Goal: Task Accomplishment & Management: Use online tool/utility

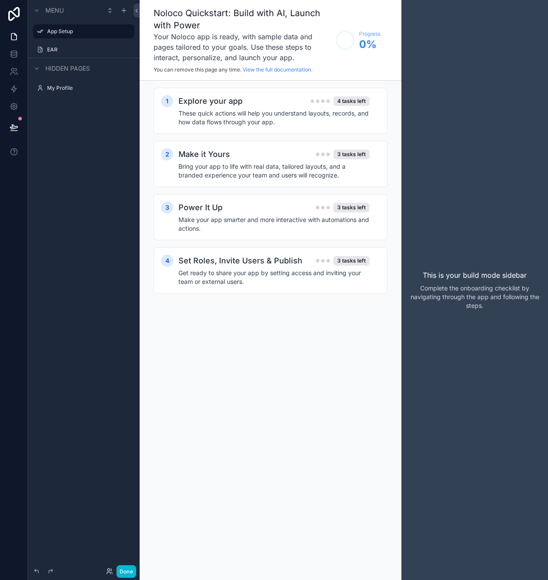
click at [273, 290] on p "Complete the onboarding checklist by navigating through the app and following t…" at bounding box center [474, 297] width 133 height 26
click at [273, 105] on div "Explore your app 4 tasks left" at bounding box center [273, 101] width 191 height 12
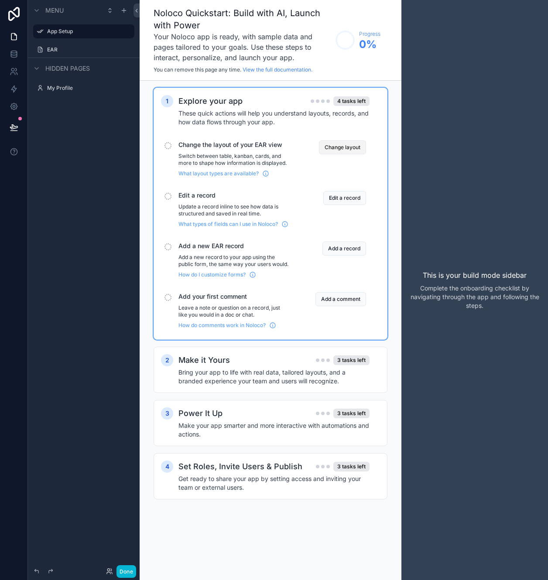
click at [273, 150] on button "Change layout" at bounding box center [342, 147] width 47 height 14
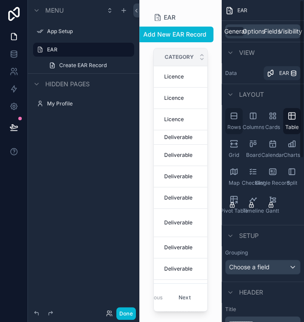
click at [236, 116] on icon "scrollable content" at bounding box center [234, 116] width 6 height 0
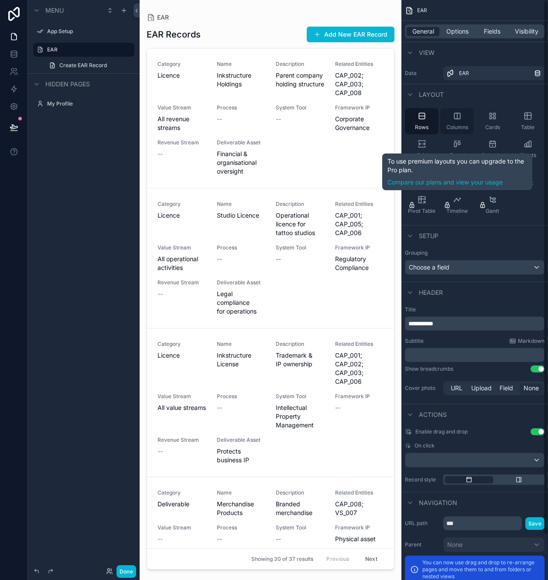
click at [273, 123] on div "Columns" at bounding box center [457, 121] width 34 height 26
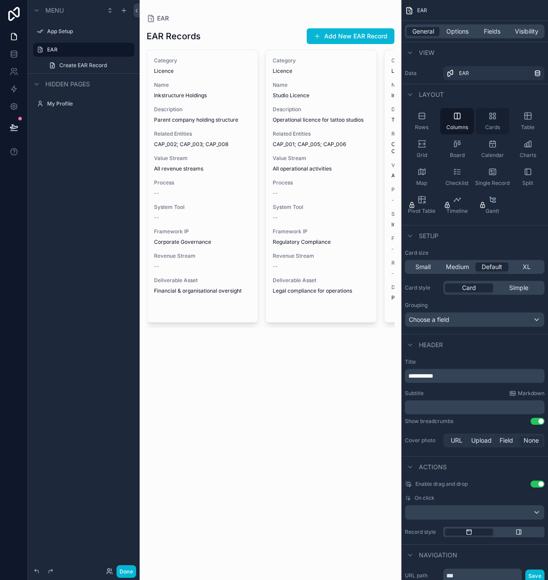
click at [273, 120] on div "Cards" at bounding box center [492, 121] width 34 height 26
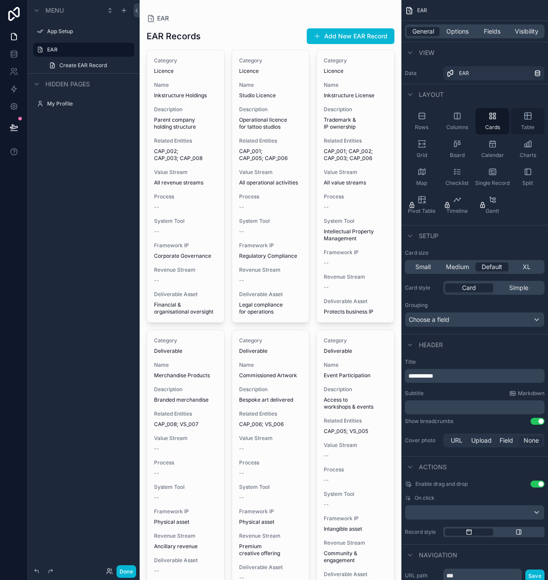
click at [273, 123] on div "Table" at bounding box center [528, 121] width 34 height 26
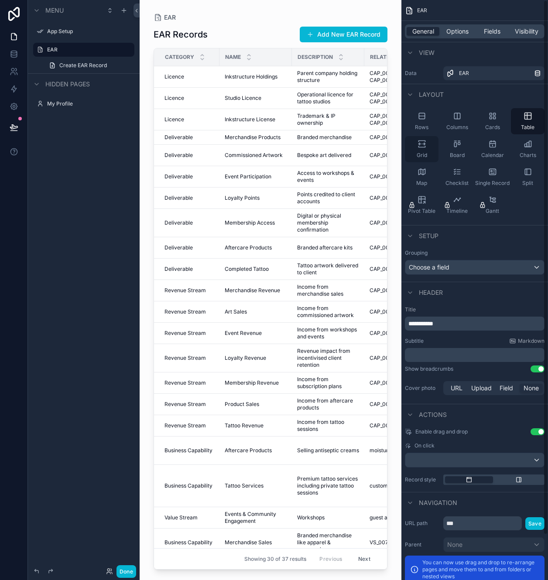
click at [273, 148] on div "Grid" at bounding box center [422, 149] width 34 height 26
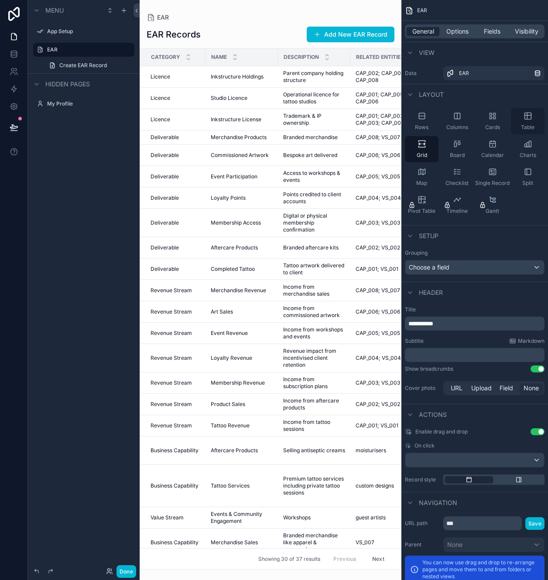
click at [273, 120] on icon "scrollable content" at bounding box center [527, 116] width 9 height 9
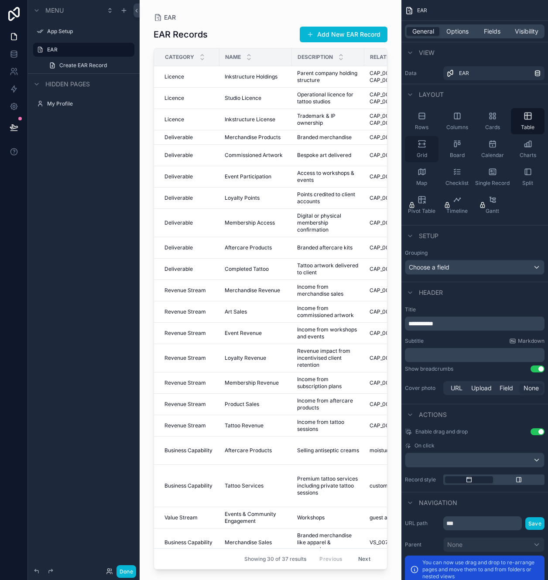
click at [273, 143] on div "Grid" at bounding box center [422, 149] width 34 height 26
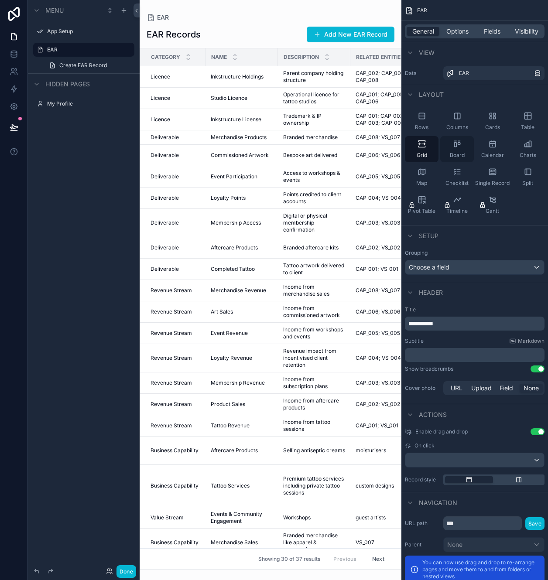
click at [273, 145] on div "Board" at bounding box center [457, 149] width 34 height 26
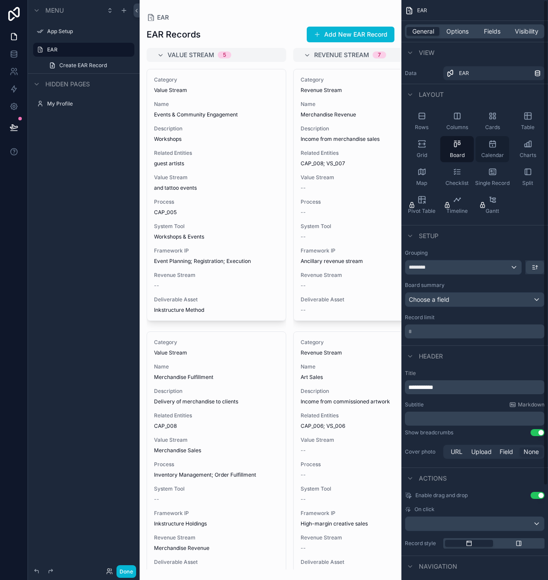
click at [273, 150] on div "Calendar" at bounding box center [492, 149] width 34 height 26
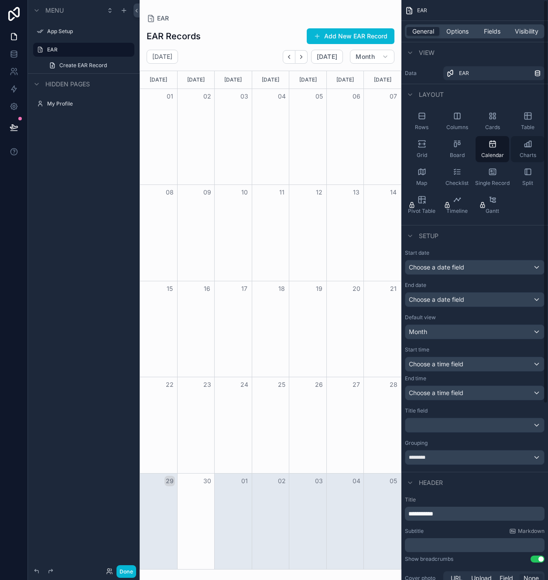
click at [273, 149] on div "Charts" at bounding box center [528, 149] width 34 height 26
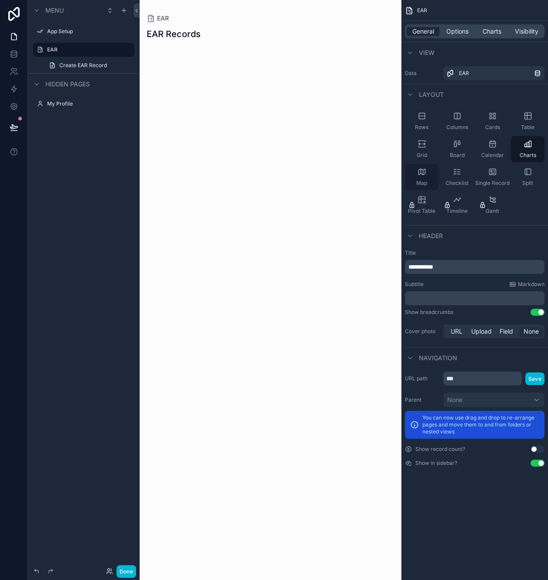
click at [273, 180] on span "Map" at bounding box center [421, 183] width 11 height 7
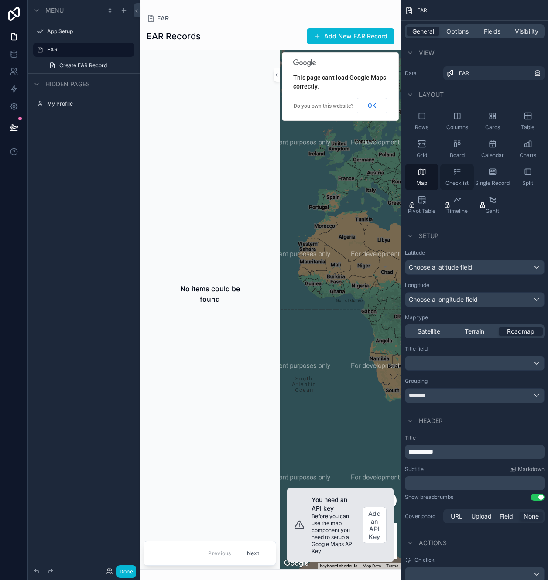
click at [273, 179] on div "Checklist" at bounding box center [457, 177] width 34 height 26
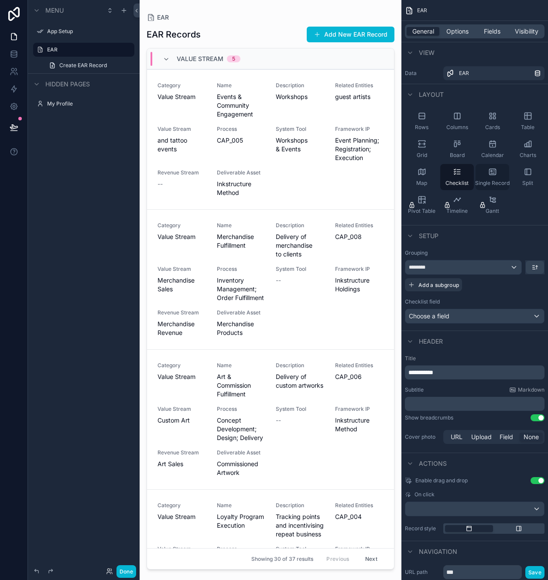
click at [273, 173] on div "Single Record" at bounding box center [492, 177] width 34 height 26
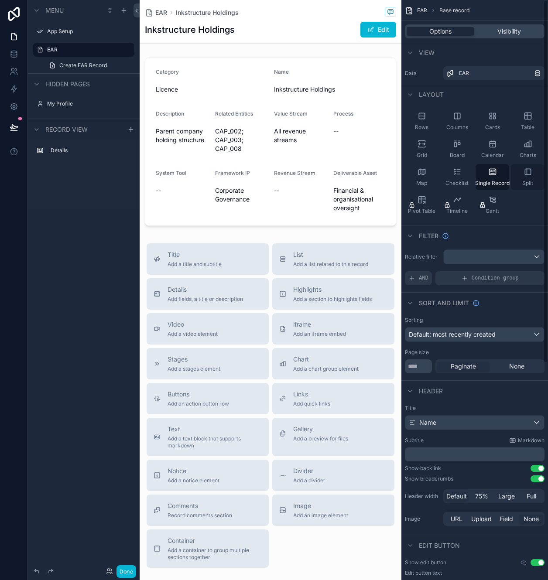
click at [273, 171] on div "Split" at bounding box center [528, 177] width 34 height 26
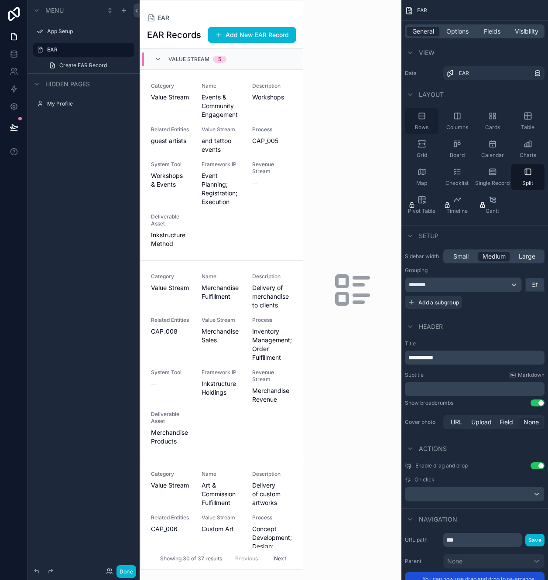
click at [273, 118] on icon "scrollable content" at bounding box center [421, 116] width 9 height 9
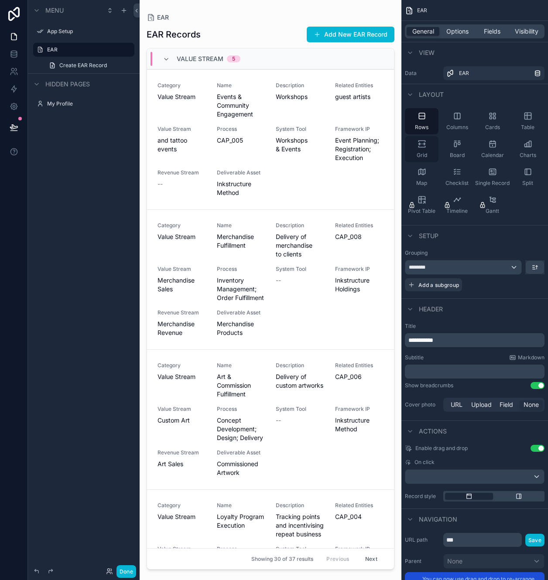
click at [273, 151] on div "Grid" at bounding box center [422, 149] width 34 height 26
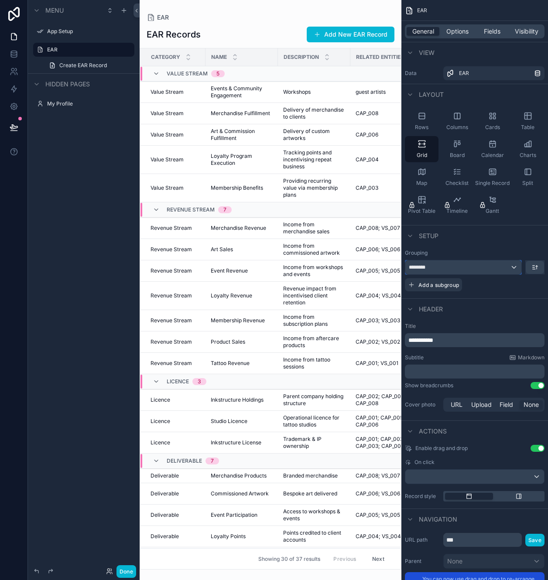
click at [273, 270] on div "********" at bounding box center [463, 267] width 116 height 14
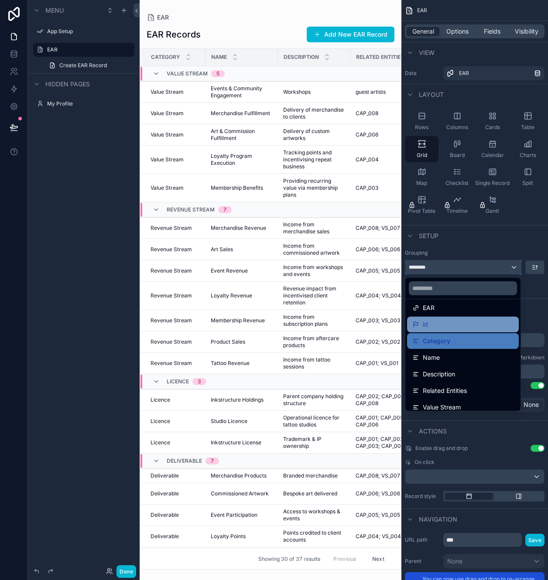
scroll to position [26, 0]
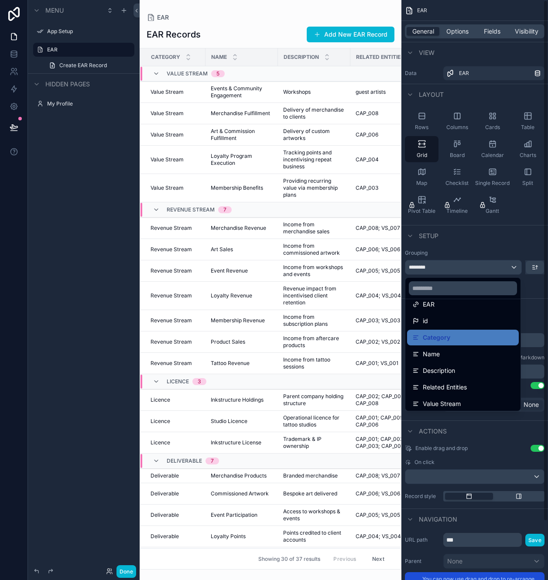
click at [273, 124] on div "scrollable content" at bounding box center [274, 290] width 548 height 580
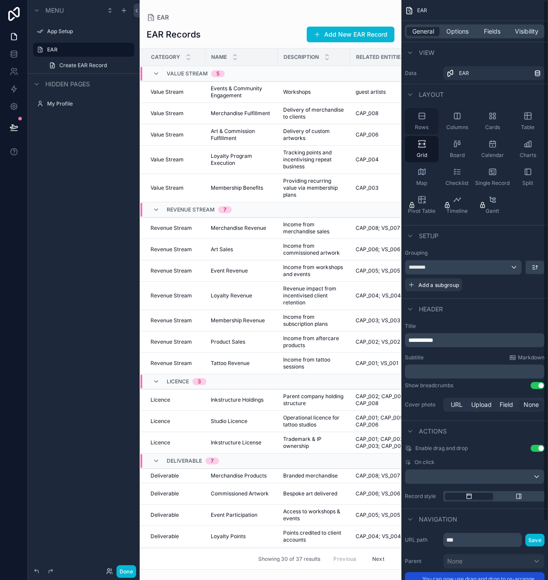
click at [273, 119] on icon "scrollable content" at bounding box center [421, 116] width 9 height 9
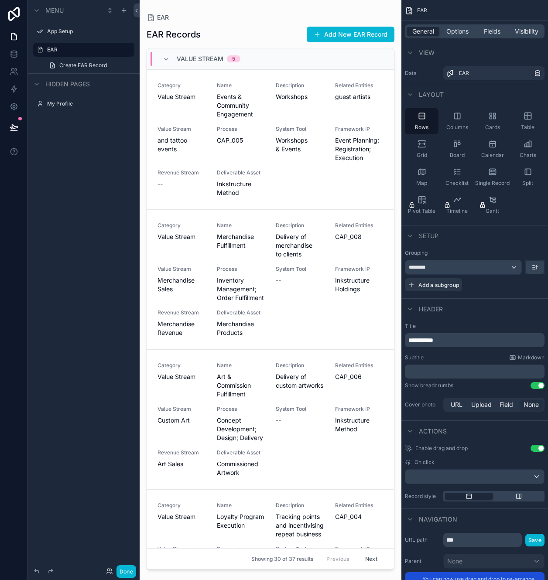
click at [171, 63] on div "Value Stream 5" at bounding box center [202, 59] width 78 height 14
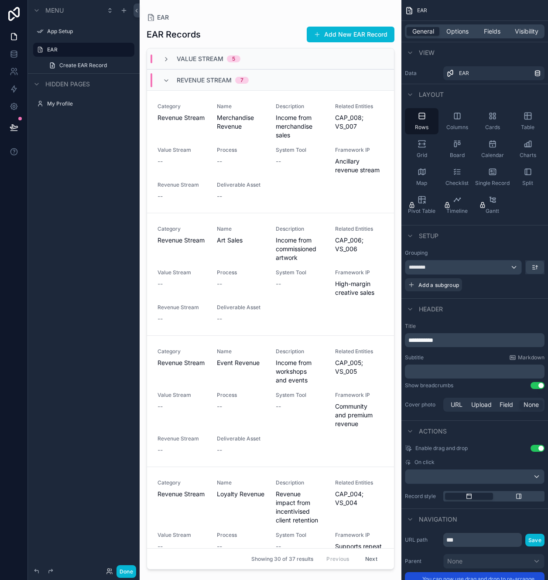
click at [162, 83] on div "Revenue Stream 7" at bounding box center [205, 80] width 107 height 14
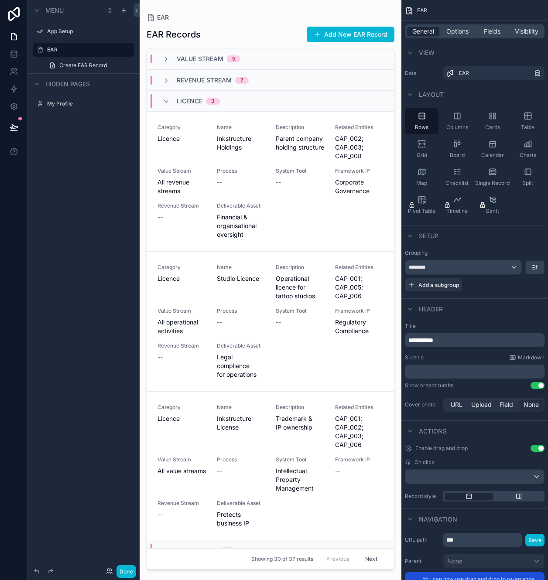
click at [161, 96] on div "Licence 3" at bounding box center [191, 101] width 78 height 14
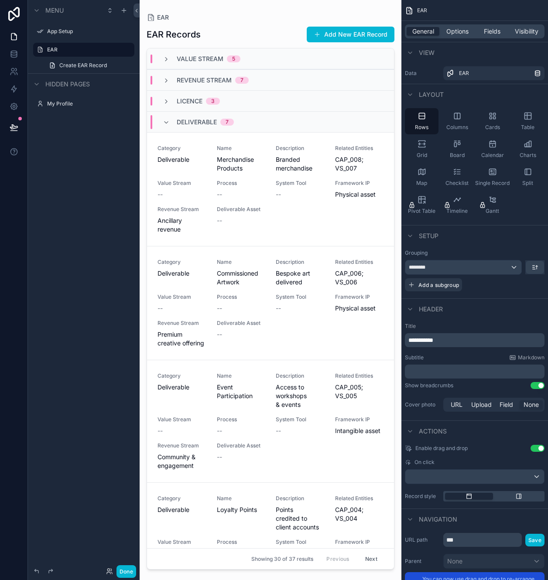
click at [164, 126] on div "Deliverable 7" at bounding box center [198, 122] width 71 height 14
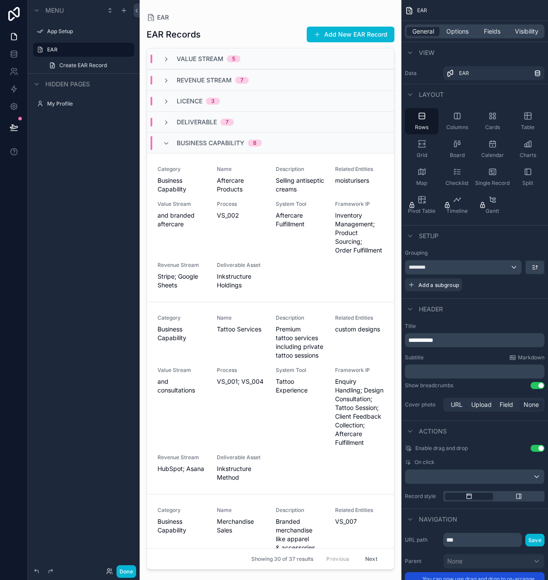
click at [163, 150] on div "Business Capability 8" at bounding box center [270, 142] width 247 height 21
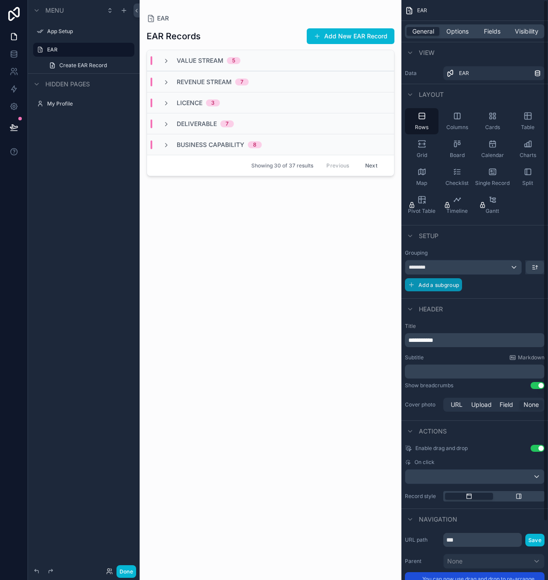
click at [273, 288] on button "Add a subgroup" at bounding box center [433, 284] width 57 height 13
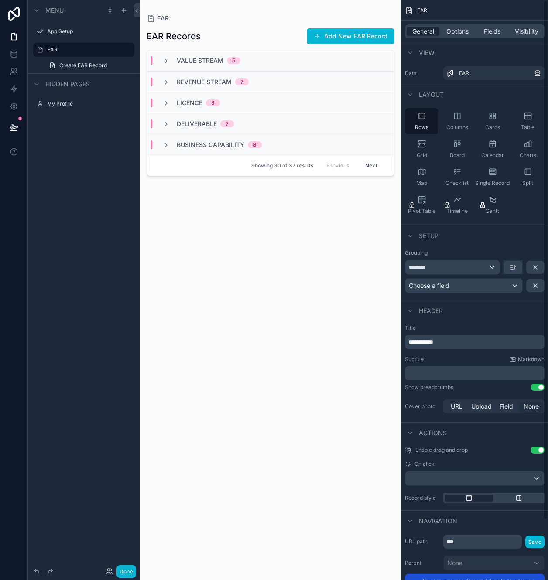
click at [273, 290] on div "**********" at bounding box center [474, 316] width 147 height 633
click at [273, 290] on div "Grouping ******** Choose a field" at bounding box center [474, 271] width 147 height 51
click at [273, 286] on span "Choose a field" at bounding box center [429, 285] width 41 height 7
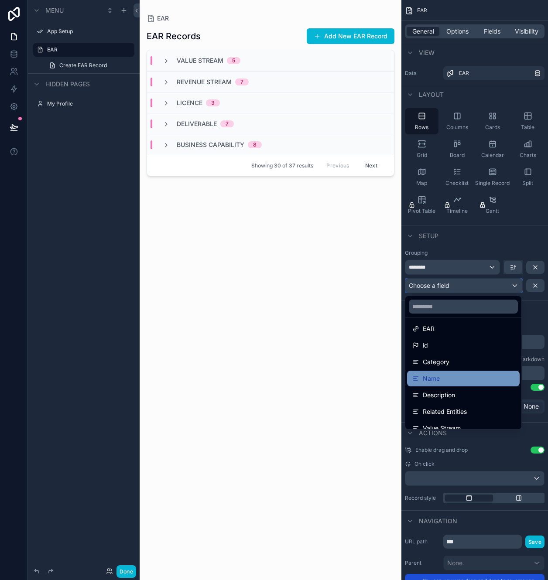
scroll to position [9, 0]
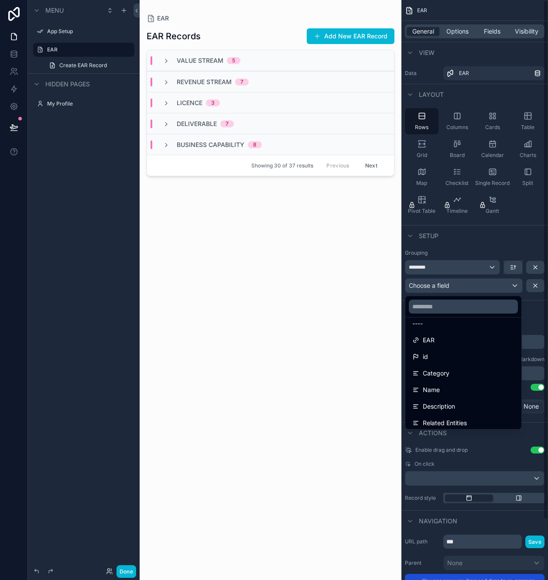
click at [273, 289] on div "scrollable content" at bounding box center [274, 290] width 548 height 580
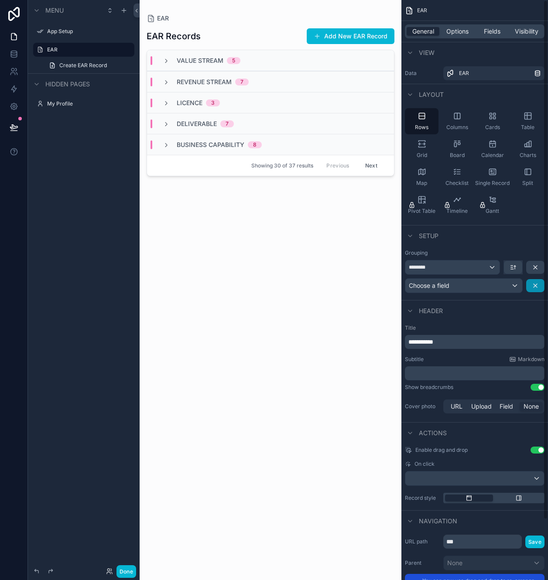
click at [273, 289] on button "scrollable content" at bounding box center [535, 285] width 18 height 13
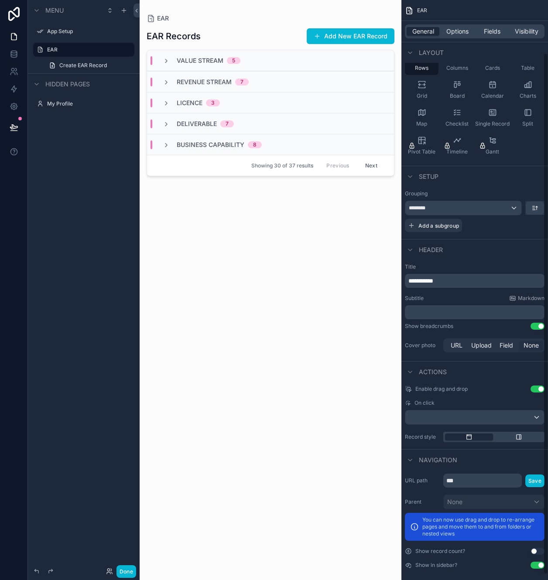
scroll to position [65, 0]
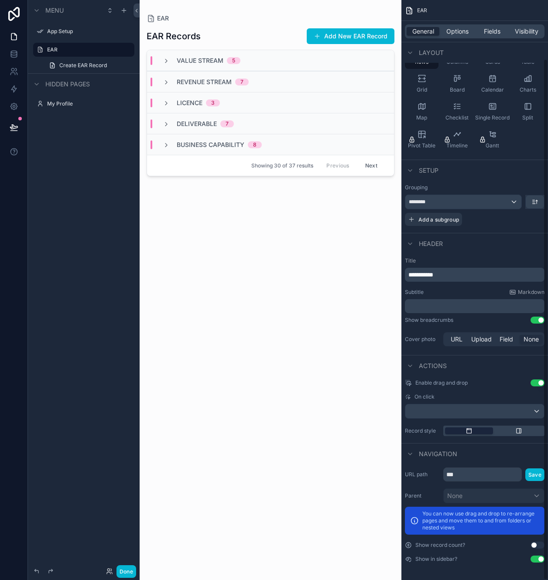
click at [273, 290] on icon "scrollable content" at bounding box center [469, 431] width 5 height 5
click at [273, 290] on div "Enable drag and drop Use setting On click Record style" at bounding box center [474, 408] width 147 height 64
click at [273, 290] on div "scrollable content" at bounding box center [469, 430] width 48 height 7
click at [273, 290] on icon "scrollable content" at bounding box center [518, 431] width 5 height 5
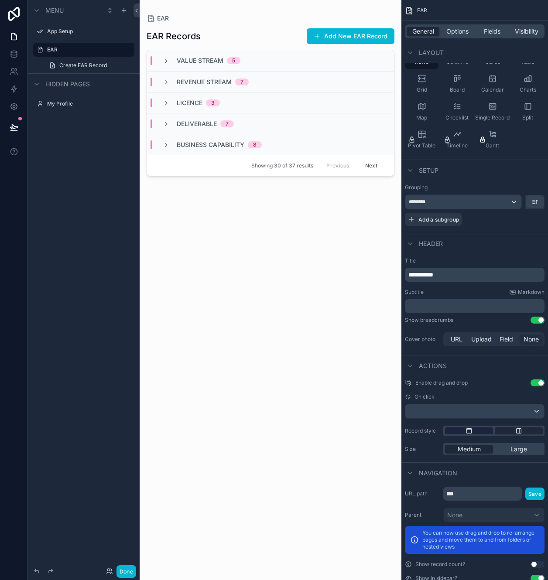
click at [273, 290] on div "scrollable content" at bounding box center [469, 430] width 48 height 7
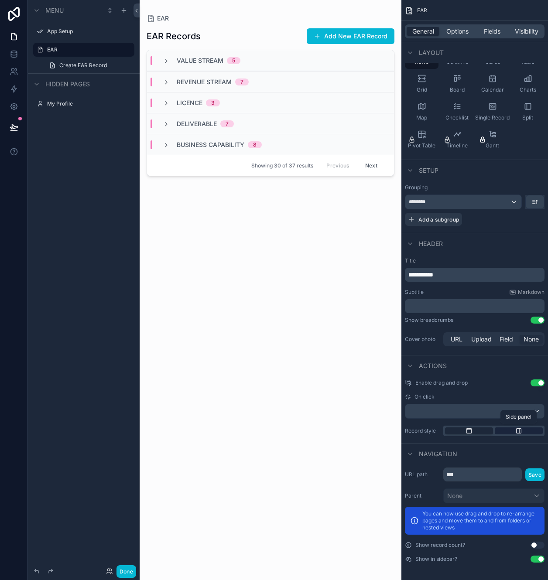
click at [273, 290] on div "scrollable content" at bounding box center [519, 430] width 48 height 7
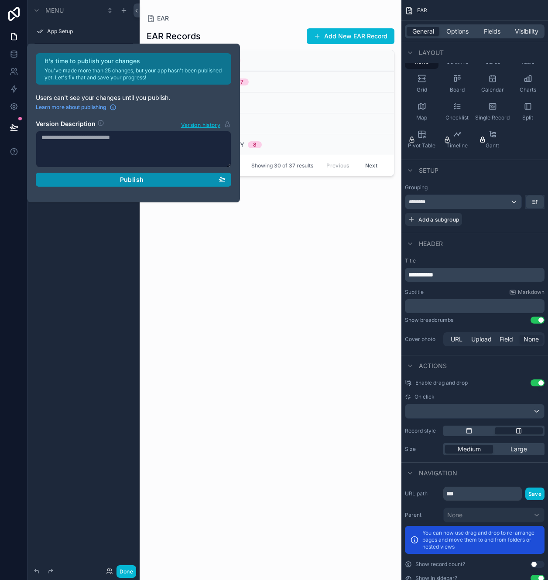
click at [186, 174] on button "Publish" at bounding box center [133, 180] width 195 height 14
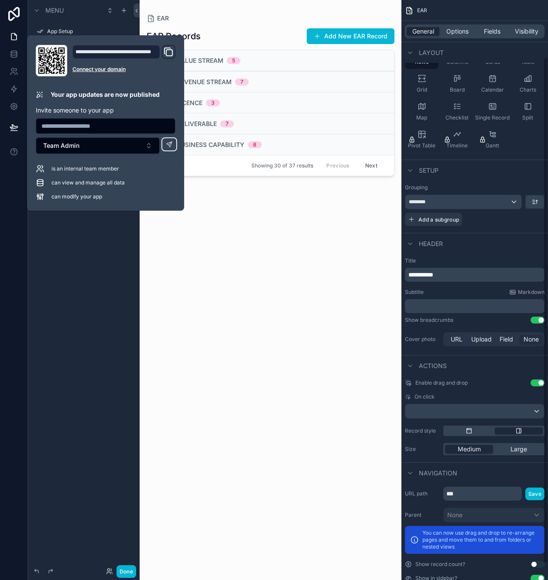
click at [273, 36] on div "General Options Fields Visibility" at bounding box center [475, 31] width 140 height 14
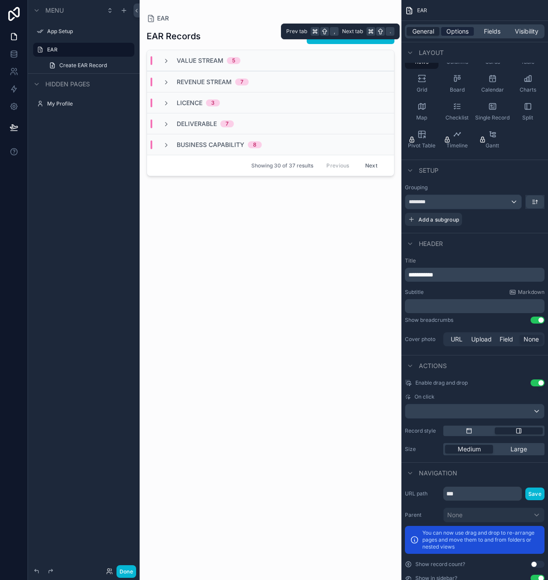
click at [273, 33] on span "Options" at bounding box center [457, 31] width 22 height 9
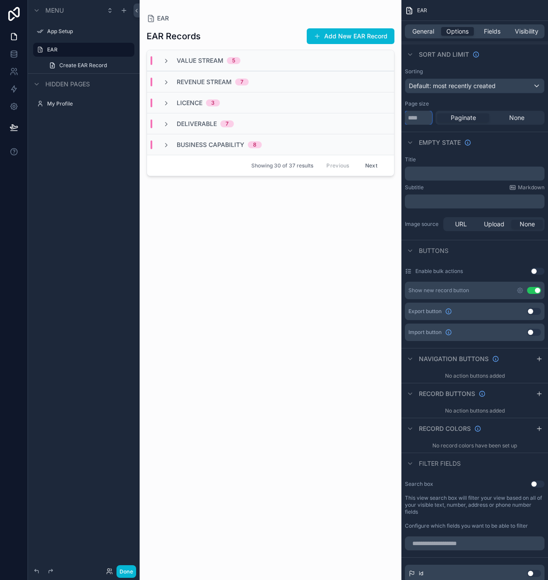
click at [273, 119] on input "**" at bounding box center [418, 118] width 27 height 14
type input "*"
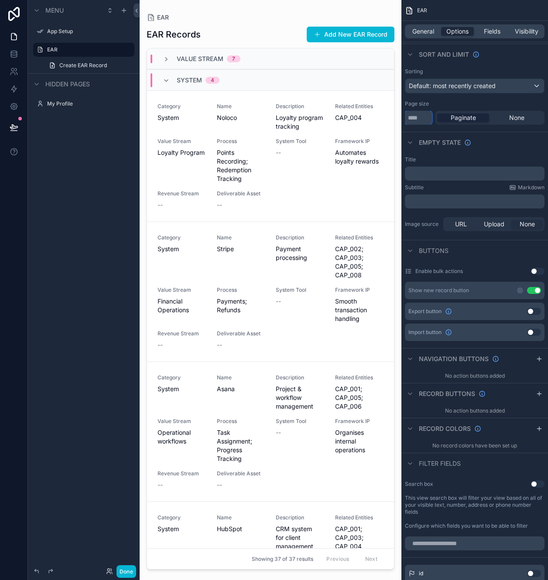
type input "**"
click at [273, 120] on span "Paginate" at bounding box center [463, 117] width 25 height 9
click at [273, 119] on div "None" at bounding box center [517, 117] width 52 height 9
click at [273, 119] on div "Paginate" at bounding box center [463, 117] width 52 height 9
click at [273, 290] on icon "scrollable content" at bounding box center [539, 358] width 7 height 7
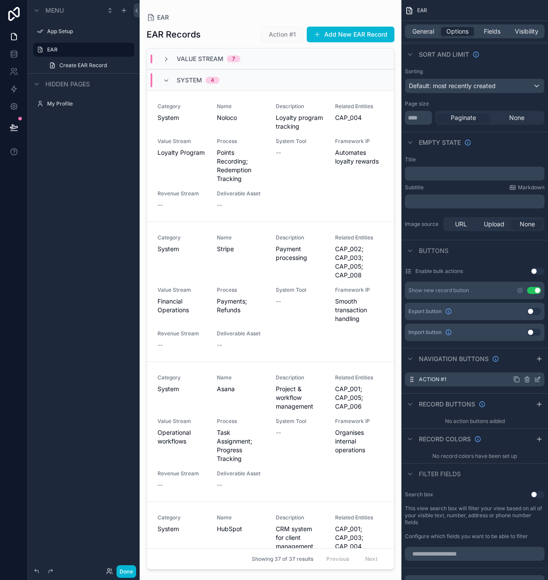
click at [273, 290] on div "Action #1" at bounding box center [475, 379] width 140 height 14
click at [273, 290] on icon "scrollable content" at bounding box center [526, 379] width 7 height 7
click at [273, 290] on button at bounding box center [523, 365] width 10 height 10
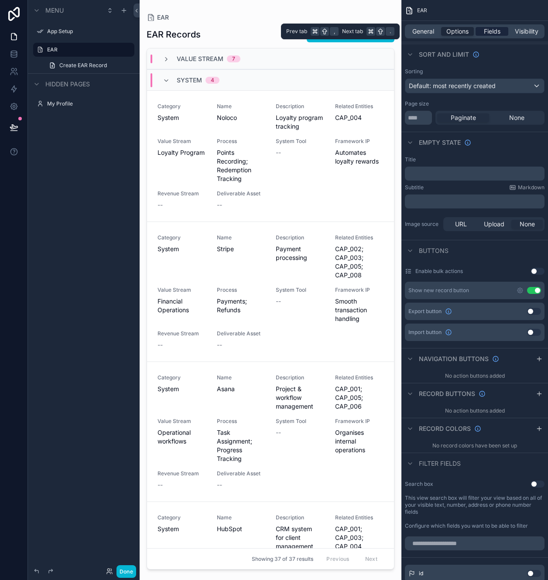
click at [273, 34] on span "Fields" at bounding box center [492, 31] width 17 height 9
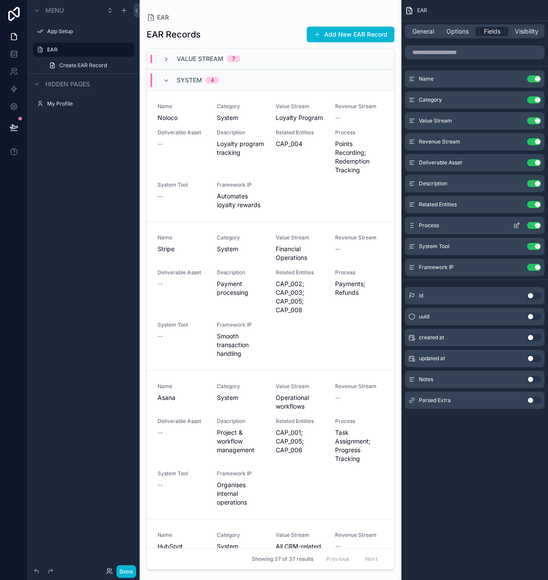
click at [273, 228] on button "Use setting" at bounding box center [534, 225] width 14 height 7
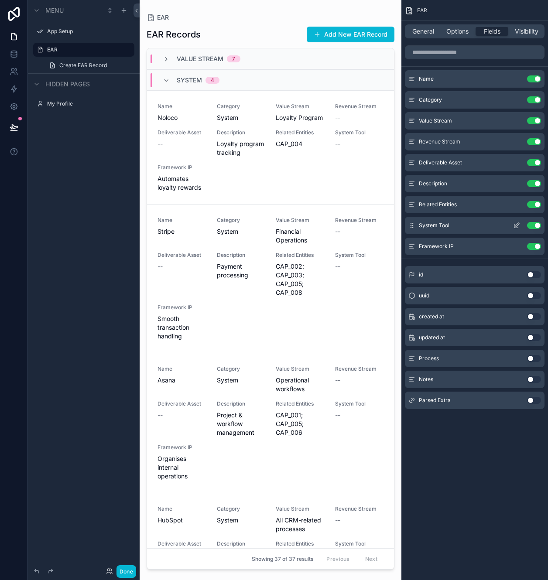
click at [273, 227] on button "Use setting" at bounding box center [534, 225] width 14 height 7
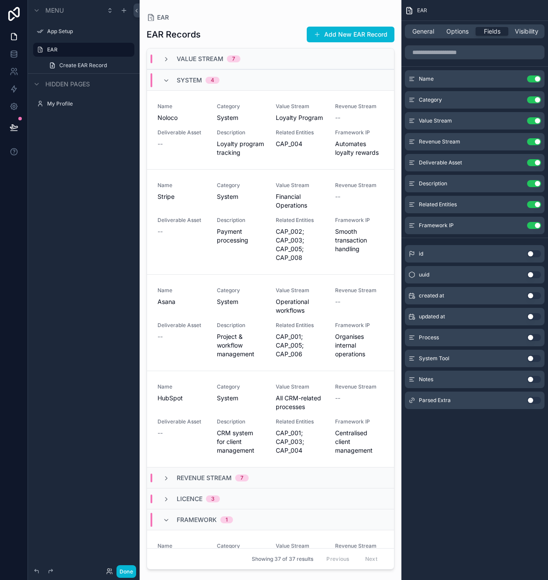
click at [273, 227] on button "Use setting" at bounding box center [534, 225] width 14 height 7
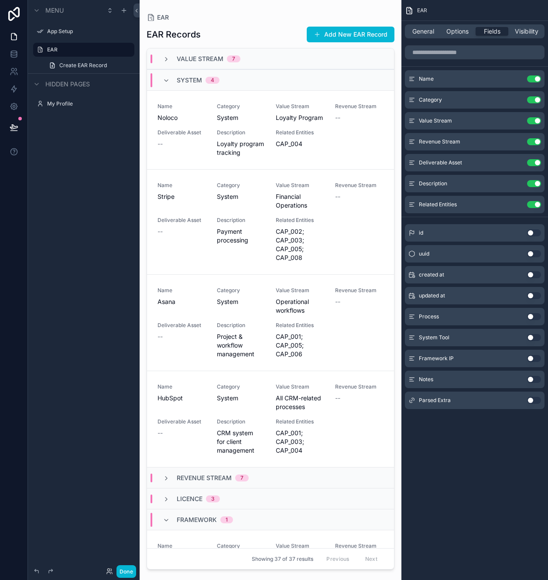
click at [273, 25] on div "General Options Fields Visibility" at bounding box center [475, 31] width 140 height 14
click at [178, 75] on div "System 4" at bounding box center [198, 80] width 43 height 14
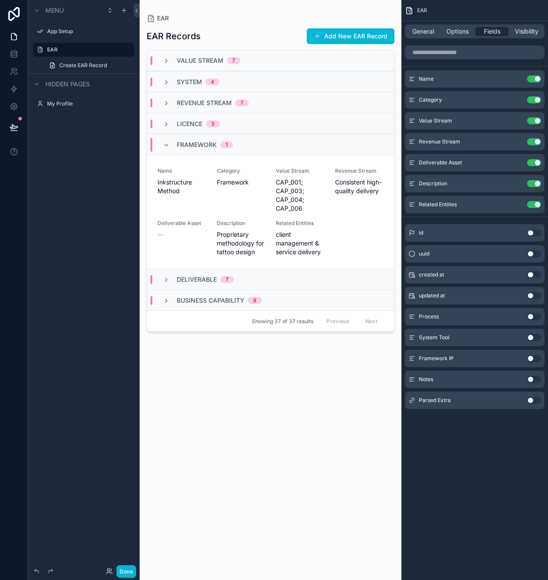
click at [273, 14] on icon "scrollable content" at bounding box center [409, 10] width 9 height 9
click at [273, 16] on div "EAR" at bounding box center [271, 18] width 248 height 9
click at [76, 105] on label "My Profile" at bounding box center [82, 103] width 70 height 7
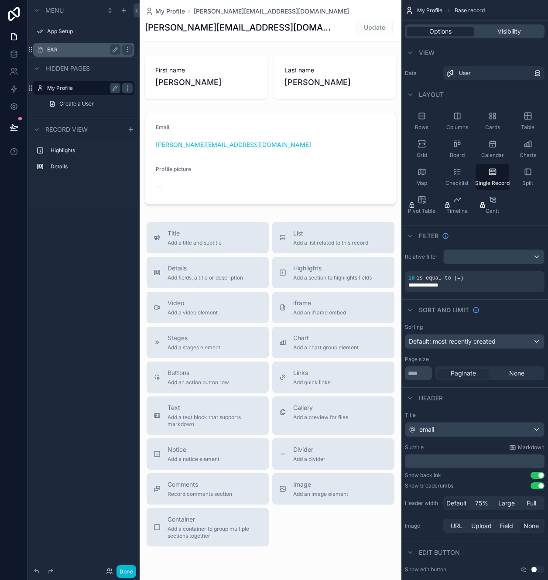
click at [67, 45] on div "EAR" at bounding box center [83, 49] width 73 height 10
click at [68, 51] on label "EAR" at bounding box center [82, 49] width 70 height 7
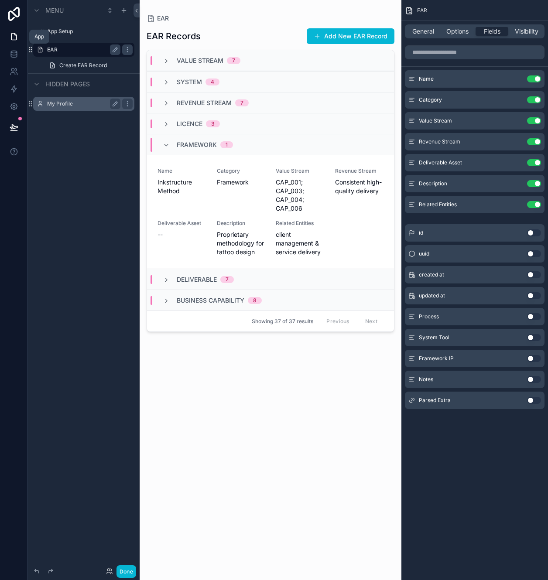
click at [10, 43] on link at bounding box center [13, 36] width 27 height 17
click at [10, 37] on icon at bounding box center [14, 36] width 9 height 9
click at [65, 33] on label "App Setup" at bounding box center [82, 31] width 70 height 7
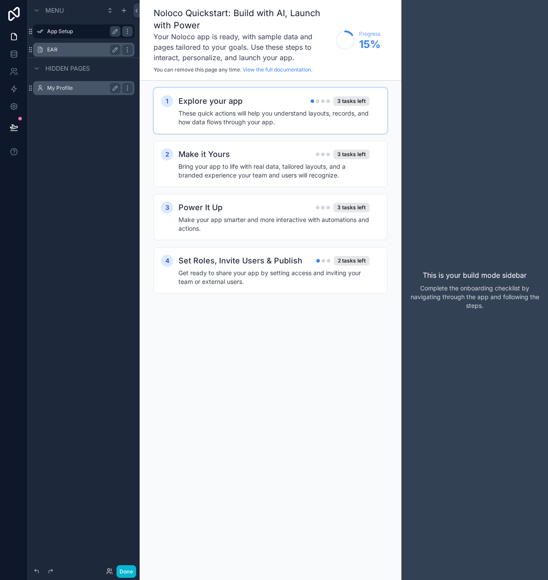
click at [273, 111] on h4 "These quick actions will help you understand layouts, records, and how data flo…" at bounding box center [273, 117] width 191 height 17
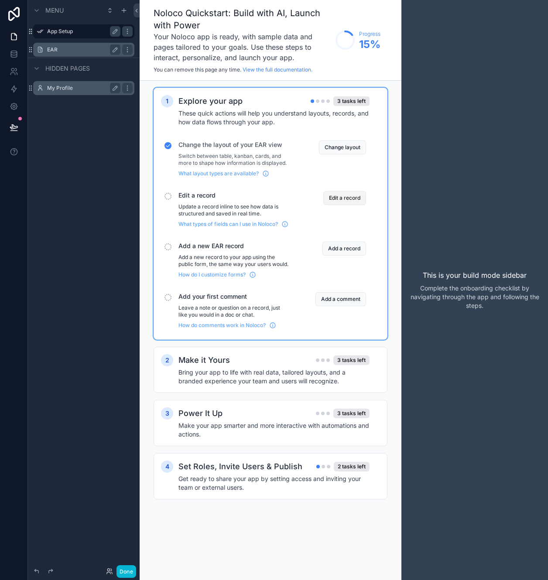
click at [273, 200] on button "Edit a record" at bounding box center [344, 198] width 43 height 14
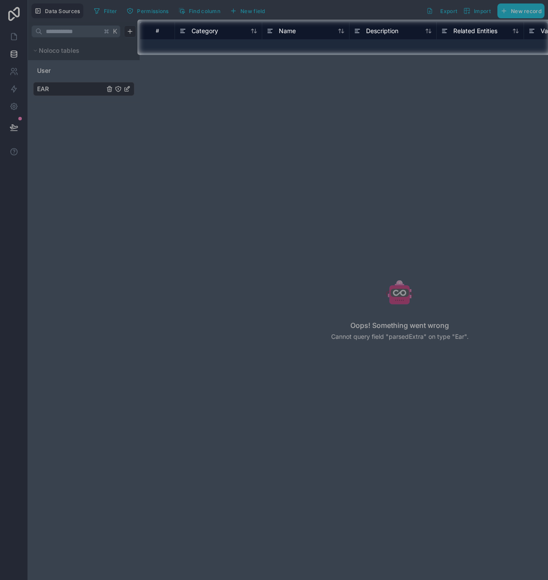
click at [223, 58] on div at bounding box center [274, 317] width 548 height 525
click at [273, 36] on div "Name" at bounding box center [305, 30] width 87 height 17
click at [191, 111] on div at bounding box center [274, 317] width 548 height 525
click at [273, 37] on div "Name" at bounding box center [305, 30] width 87 height 17
click at [273, 33] on span "Name" at bounding box center [287, 31] width 17 height 9
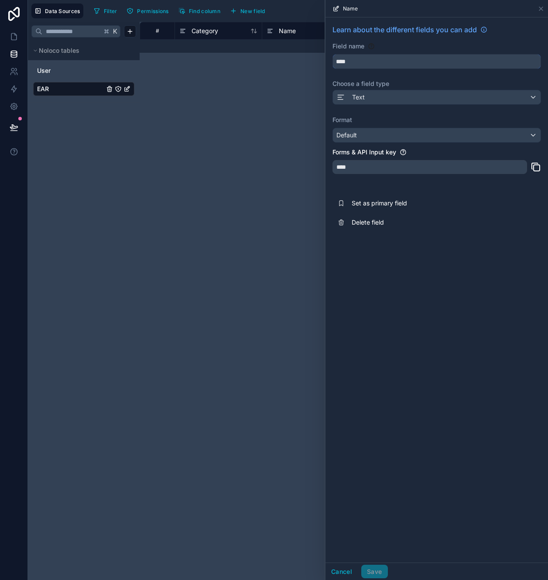
click at [273, 60] on input "****" at bounding box center [437, 62] width 208 height 14
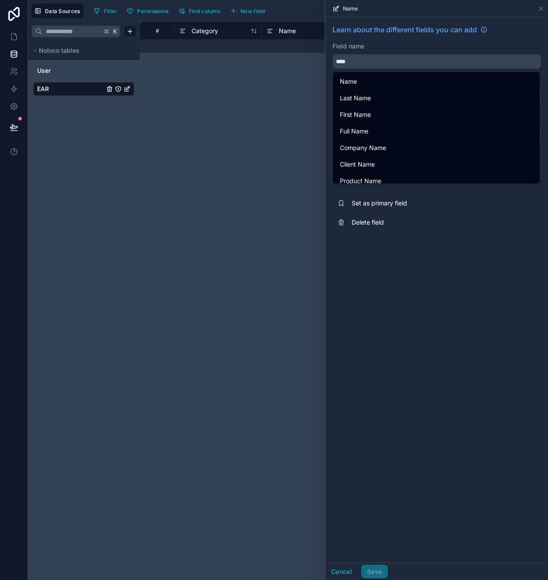
click at [273, 86] on div "Oops! Something went wrong Cannot query field "parsedExtra" on type "Ear"." at bounding box center [399, 315] width 297 height 475
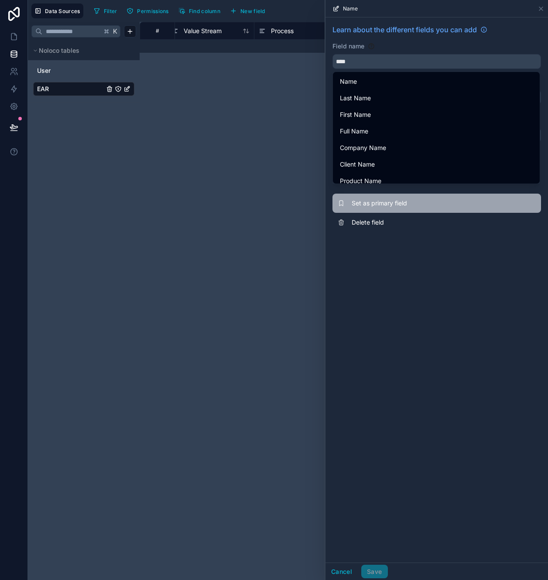
click at [273, 207] on span "Set as primary field" at bounding box center [415, 203] width 126 height 9
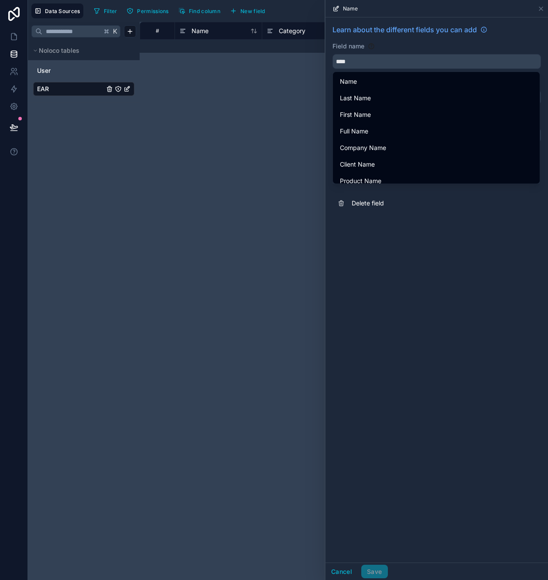
click at [238, 191] on div "# Name Category Description Related Entities Value Stream Process Oops! Somethi…" at bounding box center [344, 301] width 408 height 558
click at [273, 9] on icon at bounding box center [540, 8] width 7 height 7
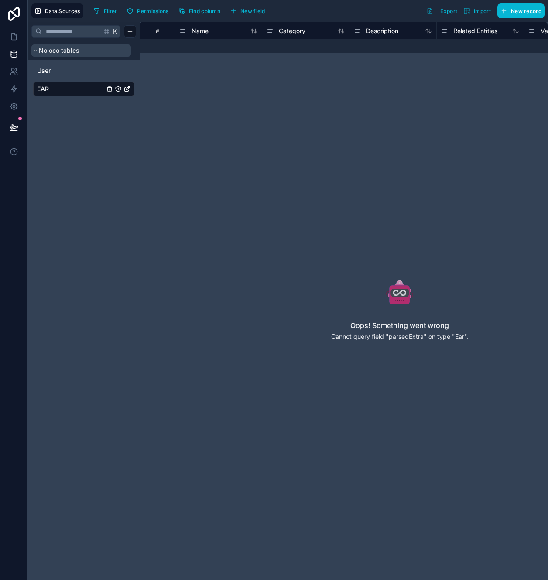
click at [80, 50] on button "Noloco tables" at bounding box center [80, 50] width 99 height 12
click at [72, 69] on link "User" at bounding box center [70, 70] width 67 height 9
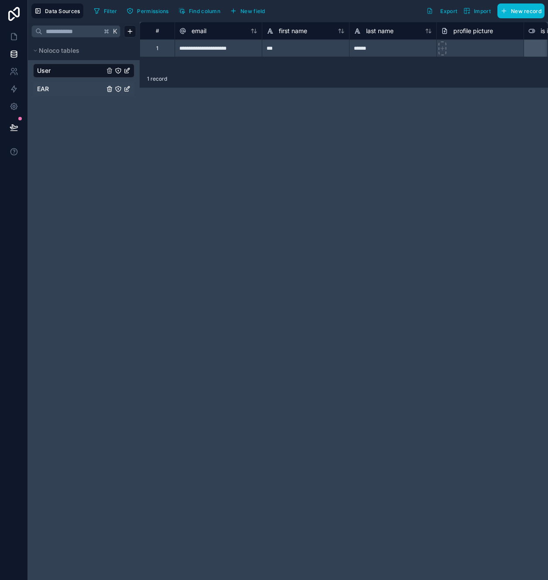
click at [67, 85] on link "EAR" at bounding box center [70, 89] width 67 height 9
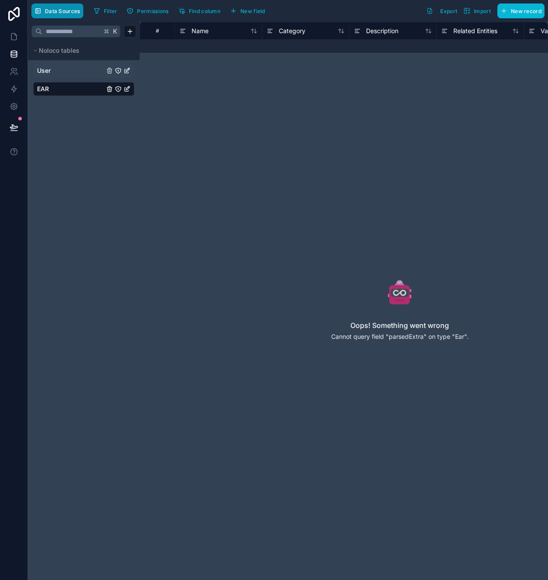
click at [62, 13] on span "Data Sources" at bounding box center [62, 11] width 35 height 7
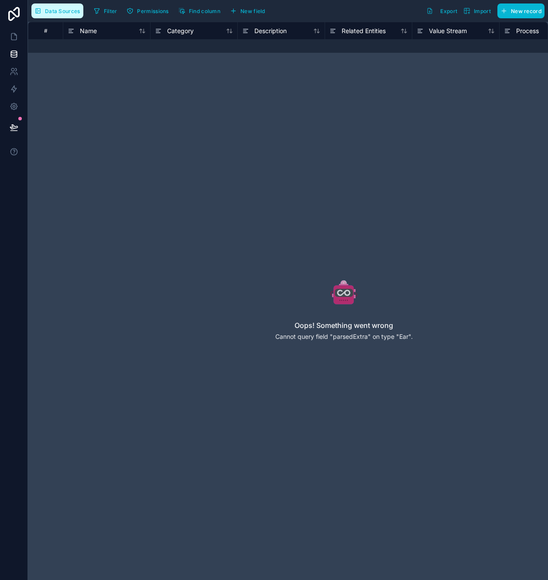
click at [68, 11] on span "Data Sources" at bounding box center [62, 11] width 35 height 7
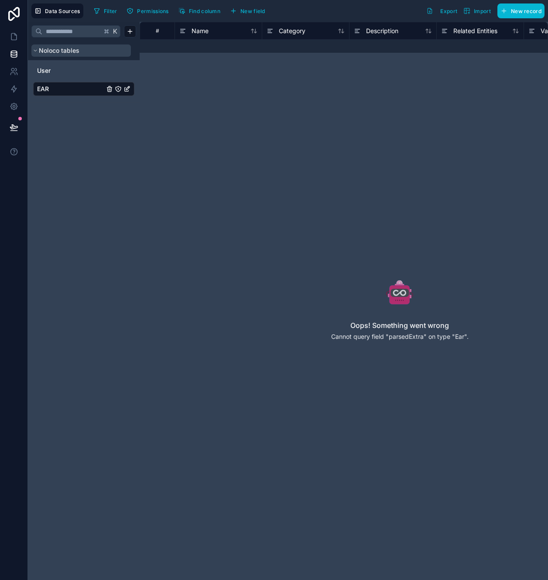
click at [57, 51] on span "Noloco tables" at bounding box center [59, 50] width 41 height 9
click at [14, 36] on icon at bounding box center [14, 36] width 9 height 9
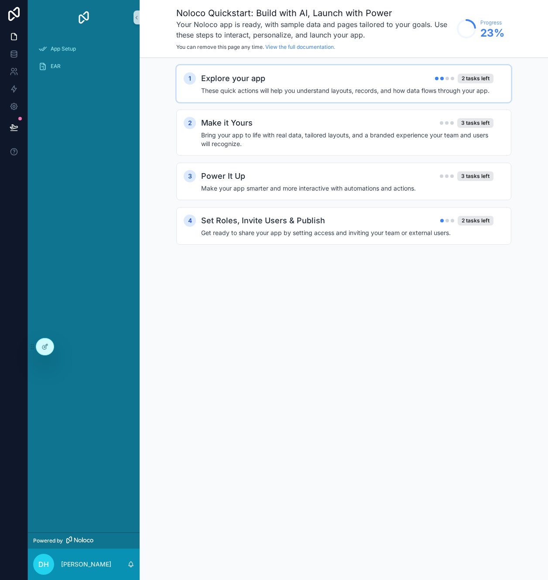
click at [273, 93] on h4 "These quick actions will help you understand layouts, records, and how data flo…" at bounding box center [347, 90] width 292 height 9
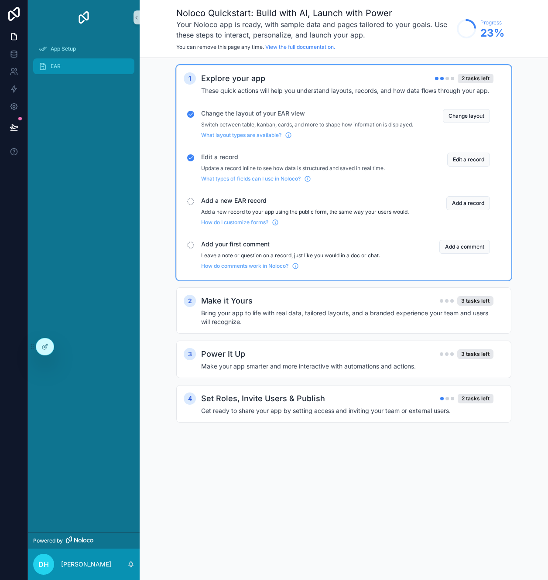
click at [55, 71] on div "EAR" at bounding box center [83, 66] width 91 height 14
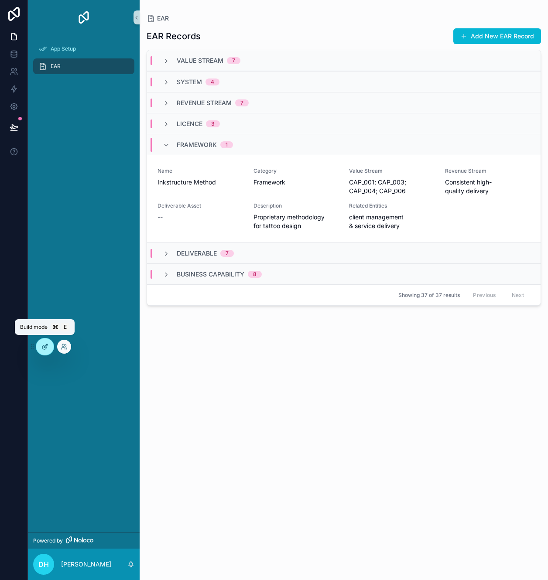
click at [44, 290] on icon at bounding box center [44, 347] width 4 height 4
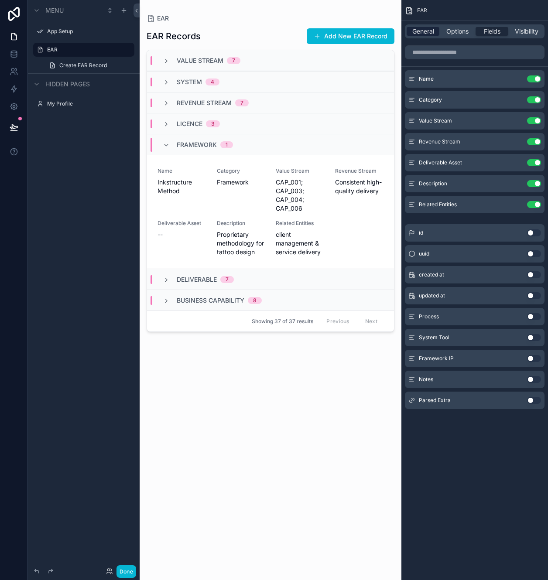
click at [273, 34] on span "General" at bounding box center [423, 31] width 22 height 9
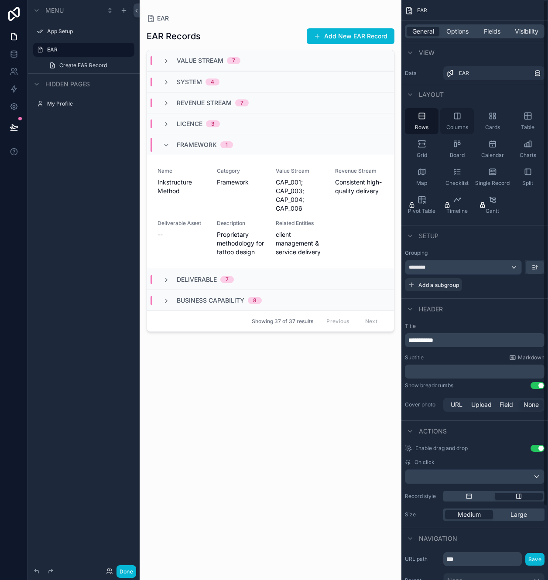
click at [273, 118] on div "Columns" at bounding box center [457, 121] width 34 height 26
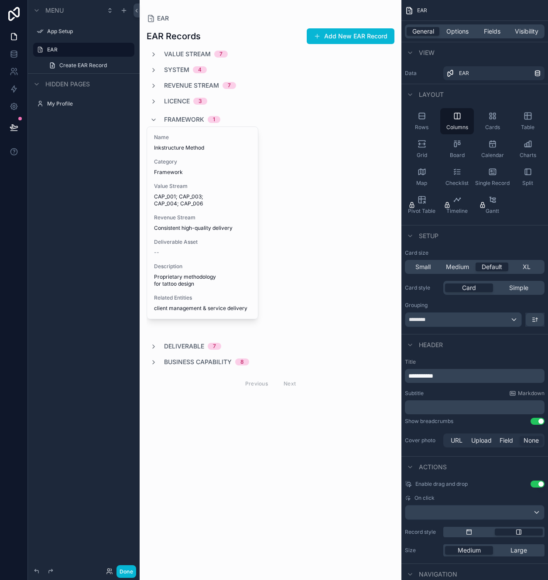
click at [240, 97] on div "scrollable content" at bounding box center [271, 211] width 262 height 422
click at [234, 86] on span "7" at bounding box center [229, 85] width 14 height 7
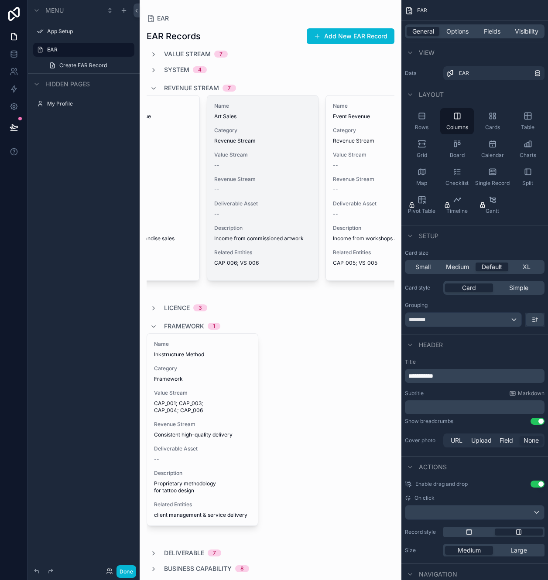
scroll to position [0, 60]
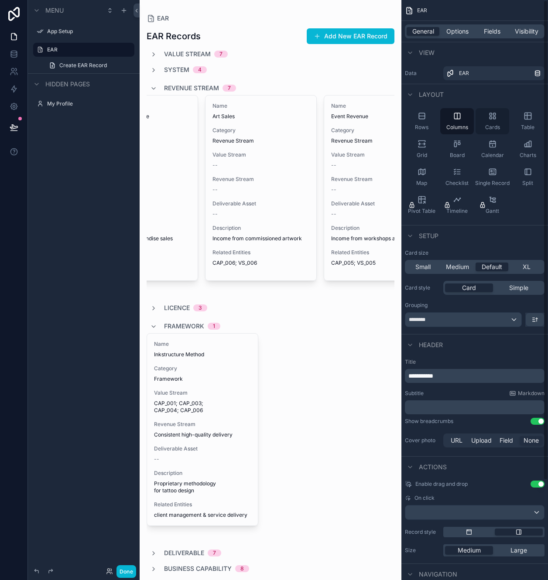
click at [273, 125] on span "Cards" at bounding box center [492, 127] width 15 height 7
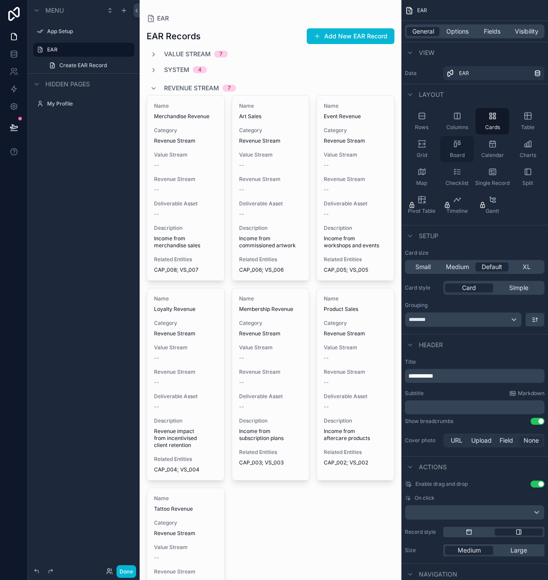
click at [273, 151] on div "Board" at bounding box center [457, 149] width 34 height 26
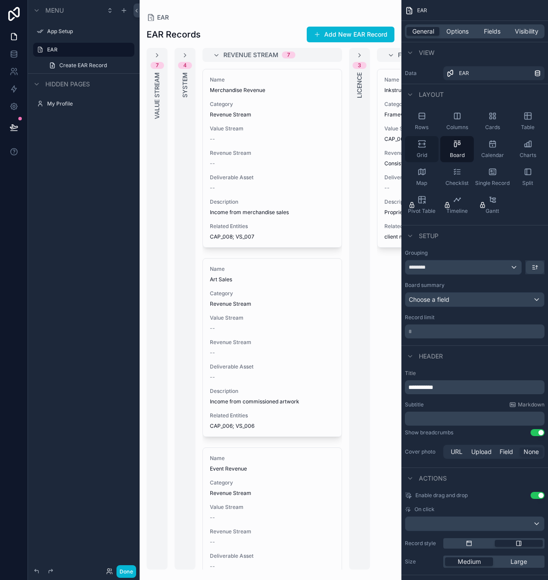
click at [273, 149] on div "Grid" at bounding box center [422, 149] width 34 height 26
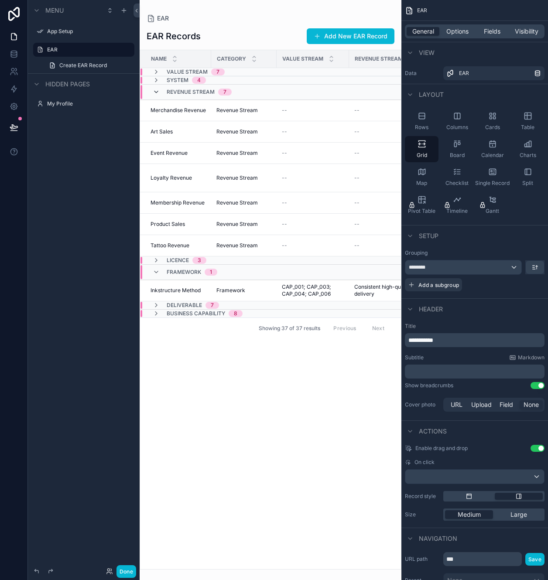
click at [157, 92] on icon "scrollable content" at bounding box center [156, 92] width 7 height 7
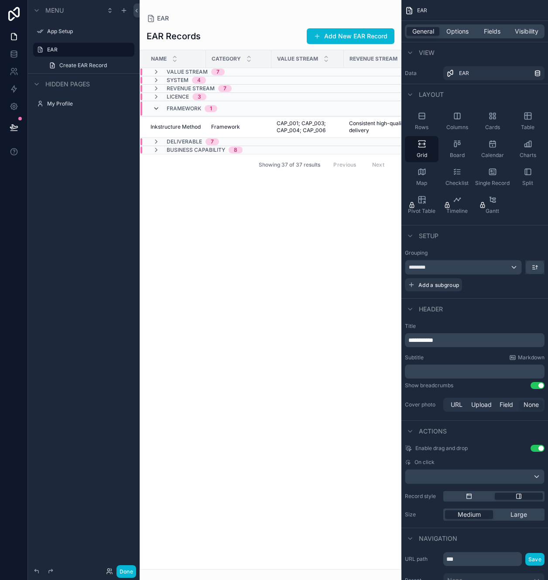
click at [157, 110] on icon "scrollable content" at bounding box center [156, 108] width 7 height 7
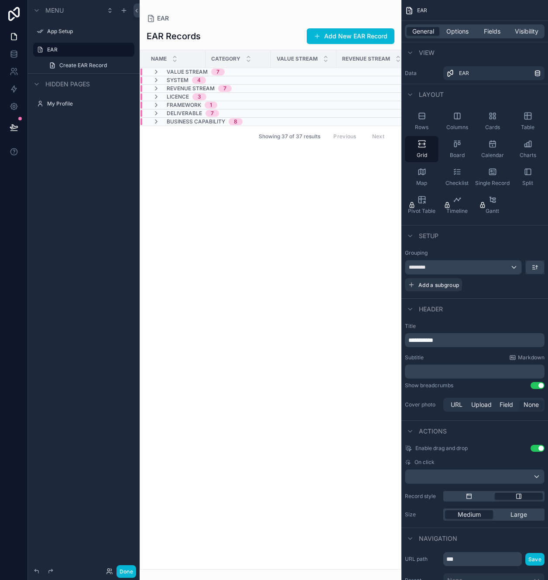
click at [163, 72] on div "Value Stream 7" at bounding box center [189, 71] width 72 height 7
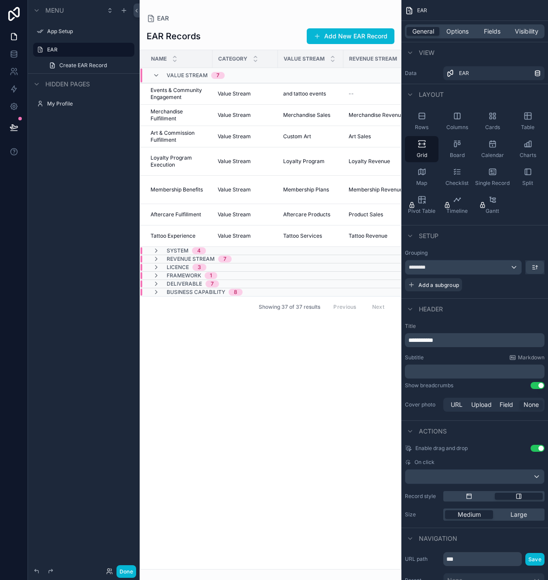
click at [160, 78] on div "Value Stream 7" at bounding box center [189, 75] width 72 height 14
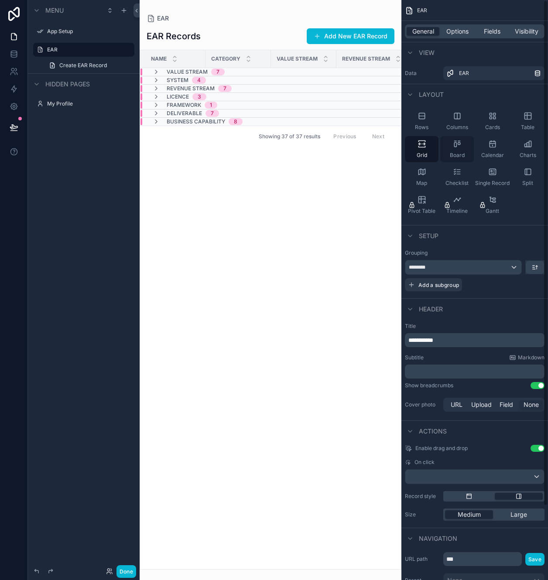
click at [273, 147] on icon "scrollable content" at bounding box center [457, 144] width 9 height 9
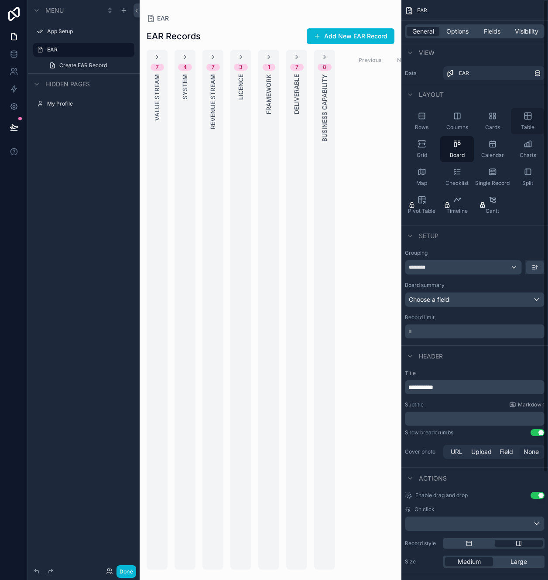
click at [273, 113] on icon "scrollable content" at bounding box center [527, 116] width 7 height 7
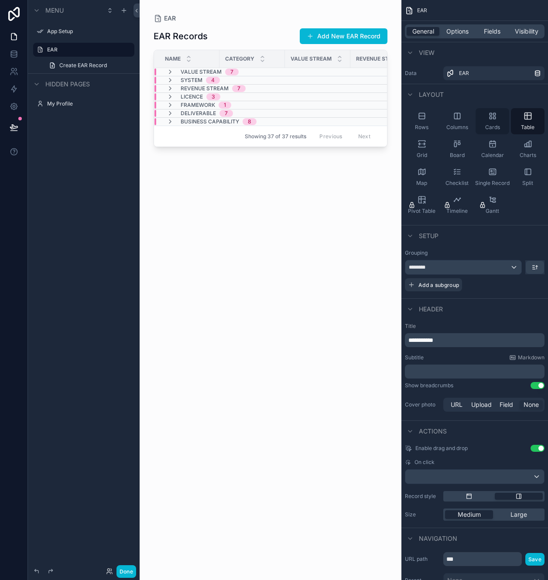
click at [273, 117] on icon "scrollable content" at bounding box center [492, 116] width 9 height 9
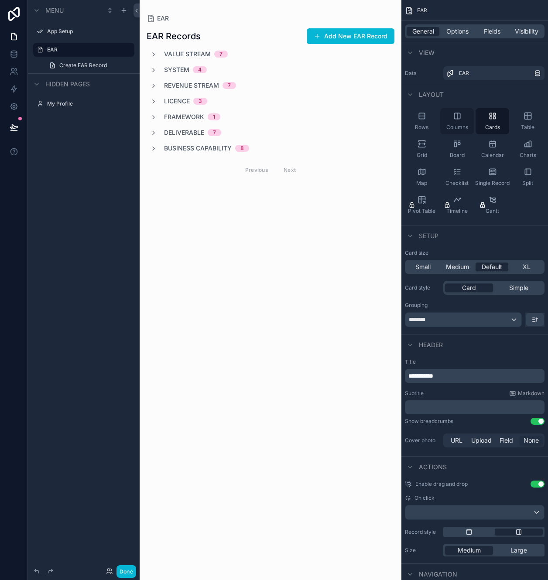
click at [273, 118] on div "Columns" at bounding box center [457, 121] width 34 height 26
click at [273, 115] on icon "scrollable content" at bounding box center [421, 116] width 9 height 9
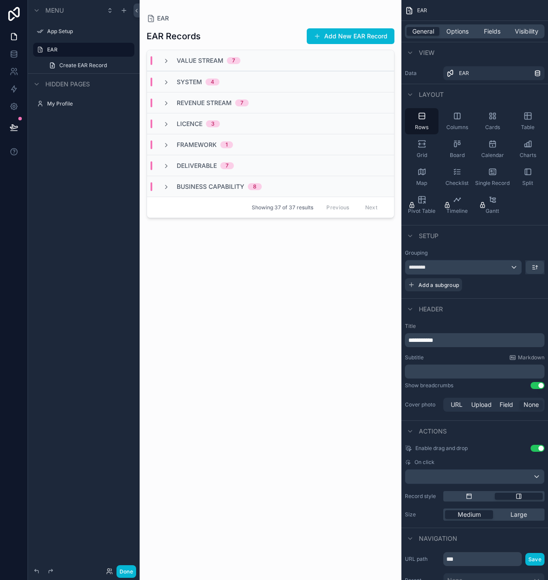
click at [190, 53] on div "Value Stream 7" at bounding box center [270, 60] width 247 height 21
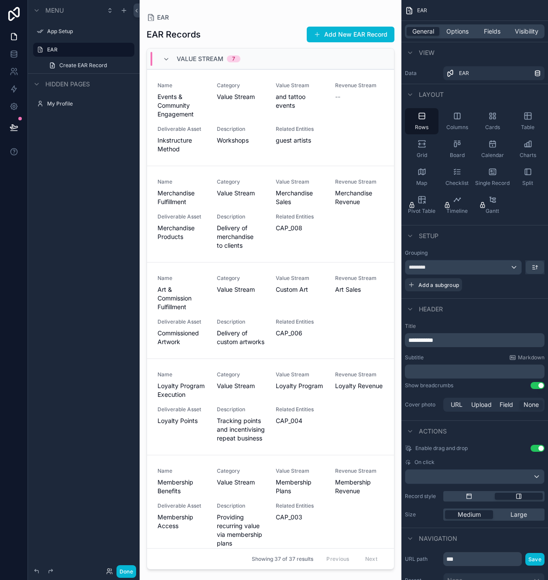
click at [184, 58] on span "Value Stream" at bounding box center [200, 59] width 47 height 9
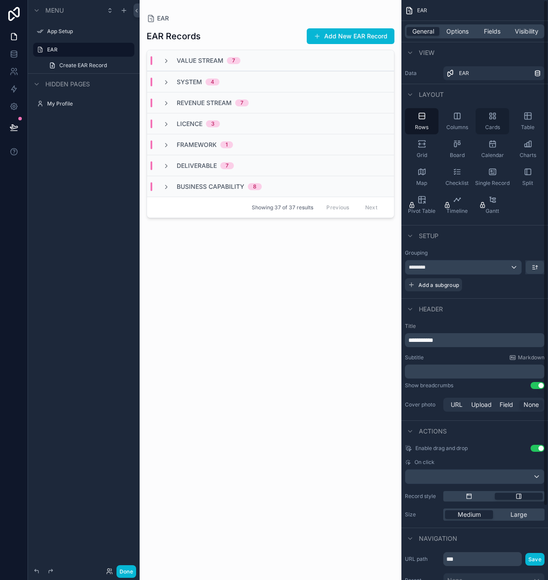
click at [273, 116] on div "Cards" at bounding box center [492, 121] width 34 height 26
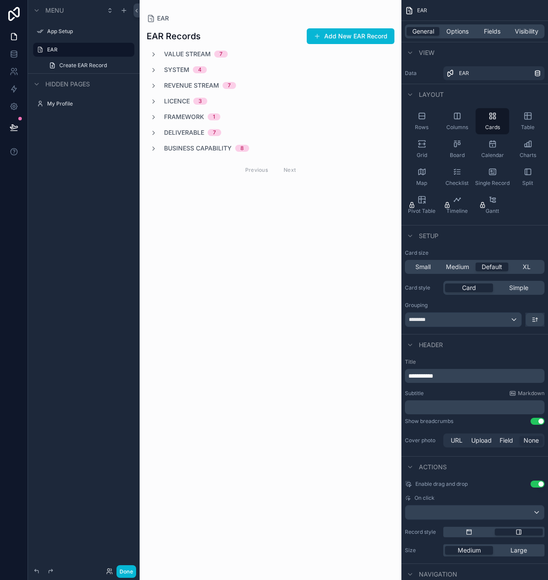
click at [252, 44] on div "EAR Records Add New EAR Record Value Stream 7 System 4 Revenue Stream 7 Licence…" at bounding box center [271, 115] width 248 height 185
click at [251, 57] on div "Value Stream 7" at bounding box center [271, 54] width 248 height 9
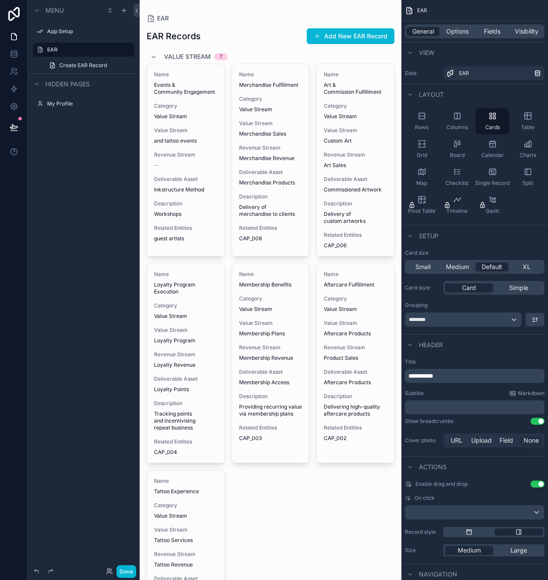
click at [251, 55] on div "Value Stream 7" at bounding box center [271, 57] width 248 height 14
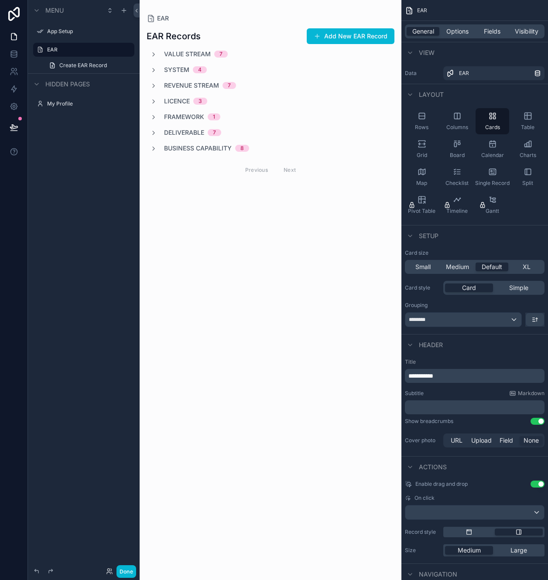
click at [166, 246] on div "EAR EAR Records Add New EAR Record Value Stream 7 System 4 Revenue Stream 7 Lic…" at bounding box center [271, 290] width 262 height 580
click at [102, 211] on div "Menu App Setup EAR Create EAR Record Hidden pages My Profile" at bounding box center [84, 285] width 112 height 570
click at [136, 14] on button at bounding box center [136, 10] width 6 height 14
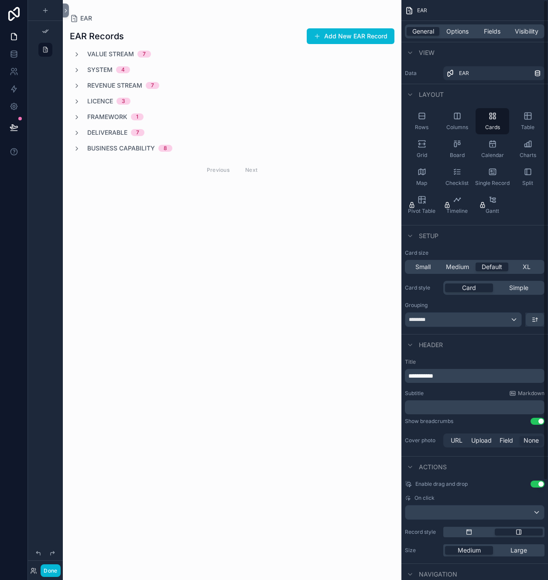
click at [273, 11] on icon "scrollable content" at bounding box center [409, 10] width 9 height 9
click at [114, 290] on div "EAR EAR Records Add New EAR Record Value Stream 7 System 4 Revenue Stream 7 Lic…" at bounding box center [232, 290] width 338 height 580
click at [273, 290] on icon "scrollable content" at bounding box center [469, 532] width 5 height 5
click at [257, 174] on div "Previous Next" at bounding box center [232, 170] width 63 height 14
click at [101, 53] on span "Value Stream" at bounding box center [110, 54] width 47 height 9
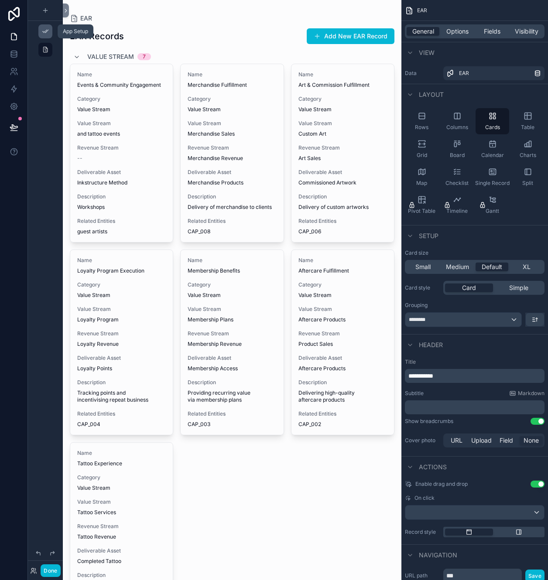
click at [46, 35] on div "scrollable content" at bounding box center [45, 31] width 10 height 14
click at [51, 58] on div "scrollable content" at bounding box center [45, 39] width 35 height 79
click at [50, 58] on div "scrollable content" at bounding box center [45, 39] width 35 height 79
click at [52, 48] on div "scrollable content" at bounding box center [45, 50] width 35 height 16
click at [43, 57] on div "scrollable content" at bounding box center [45, 50] width 35 height 16
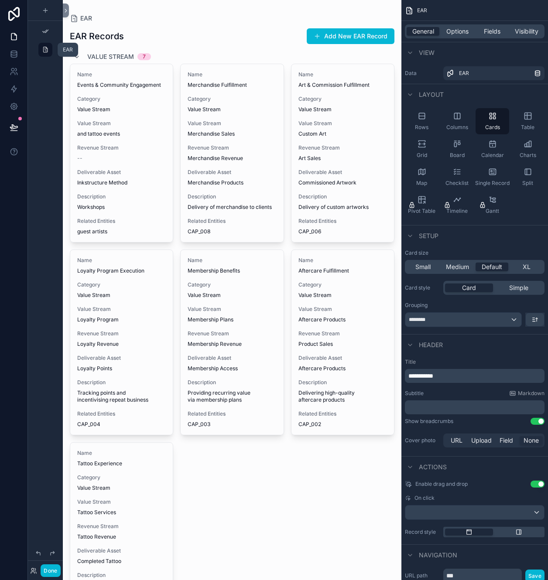
click at [49, 52] on div "scrollable content" at bounding box center [45, 50] width 10 height 14
click at [45, 31] on icon "scrollable content" at bounding box center [45, 31] width 7 height 7
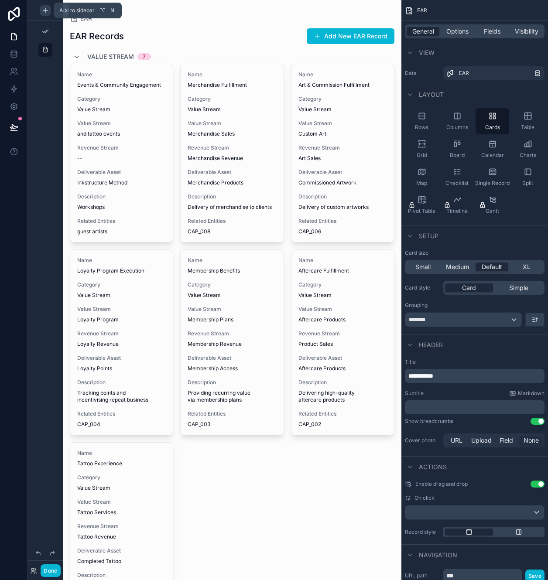
click at [45, 7] on icon "scrollable content" at bounding box center [45, 10] width 7 height 7
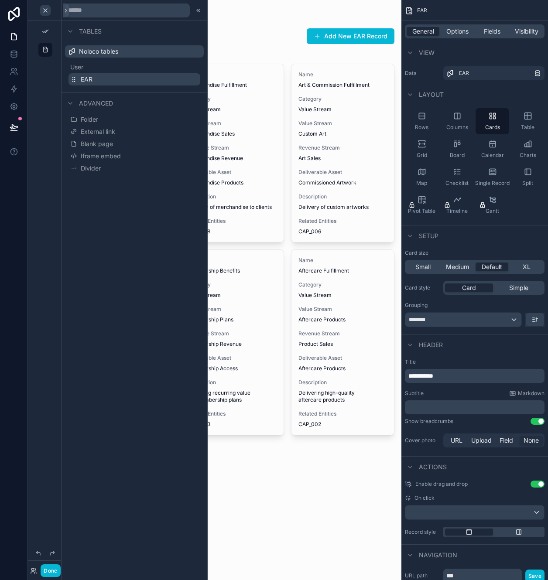
click at [119, 79] on button "EAR" at bounding box center [134, 79] width 132 height 12
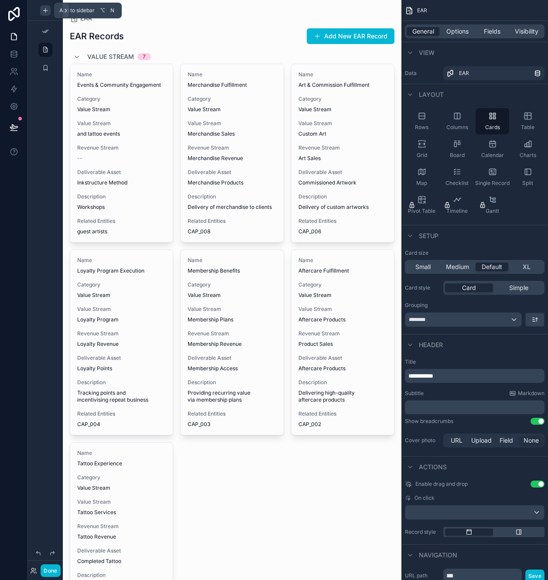
click at [45, 10] on icon "scrollable content" at bounding box center [45, 10] width 7 height 7
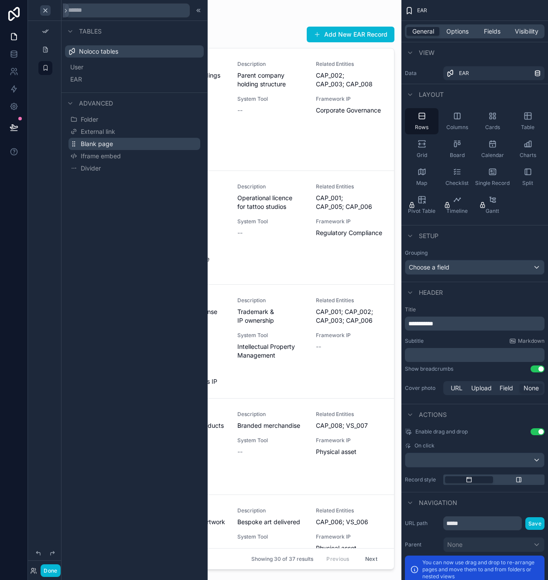
click at [124, 143] on button "Blank page" at bounding box center [134, 144] width 132 height 12
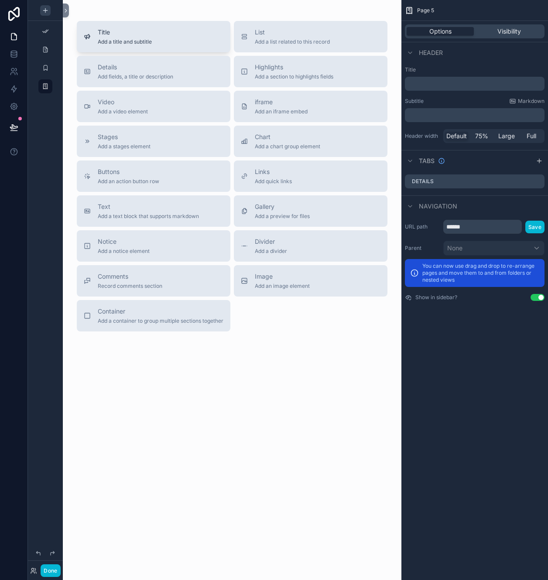
click at [119, 41] on span "Add a title and subtitle" at bounding box center [125, 41] width 54 height 7
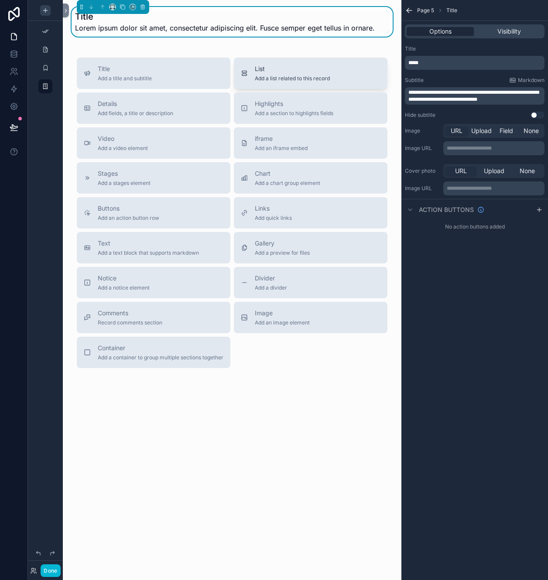
click at [273, 75] on span "Add a list related to this record" at bounding box center [292, 78] width 75 height 7
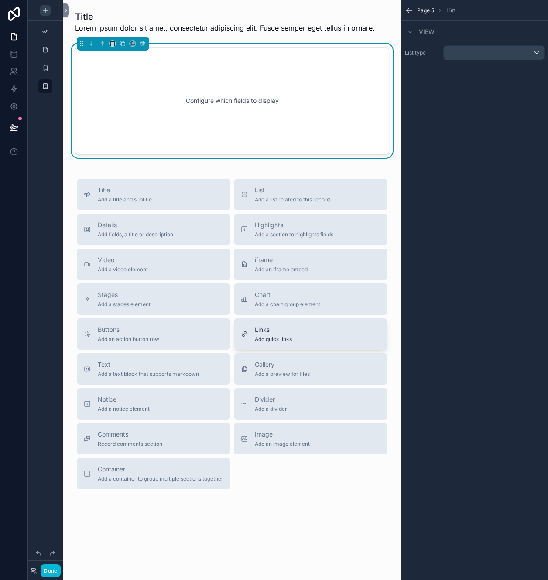
click at [273, 290] on div "Links Add quick links" at bounding box center [311, 333] width 140 height 17
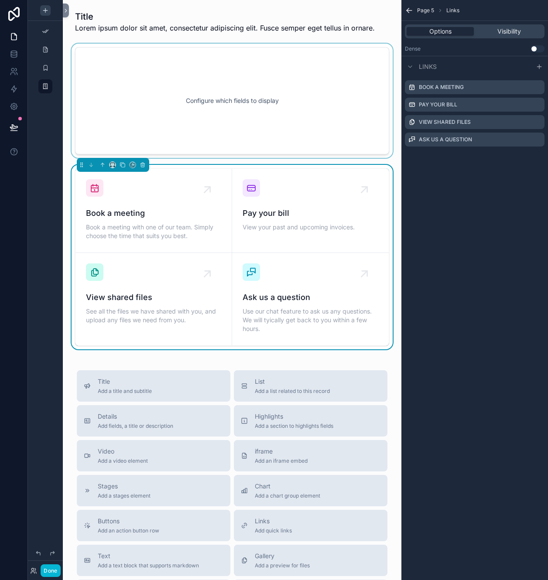
drag, startPoint x: 263, startPoint y: 113, endPoint x: 223, endPoint y: 124, distance: 41.6
click at [224, 123] on div "scrollable content" at bounding box center [232, 101] width 325 height 114
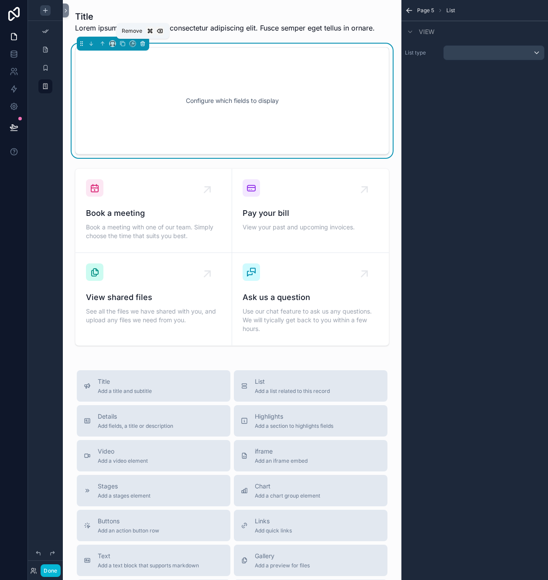
click at [144, 41] on icon "scrollable content" at bounding box center [143, 44] width 6 height 6
